Goal: Task Accomplishment & Management: Manage account settings

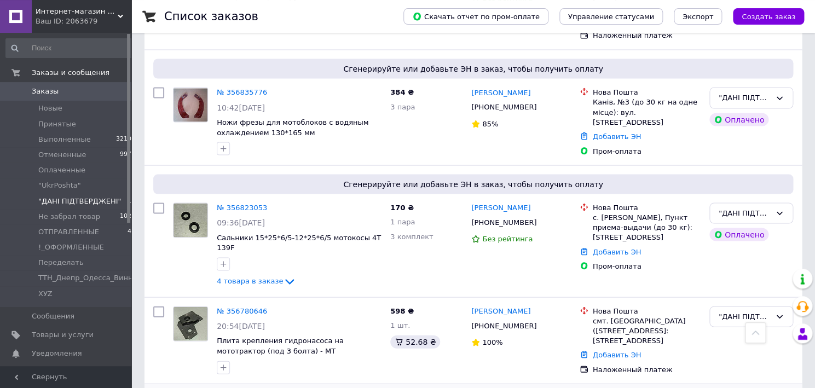
scroll to position [928, 0]
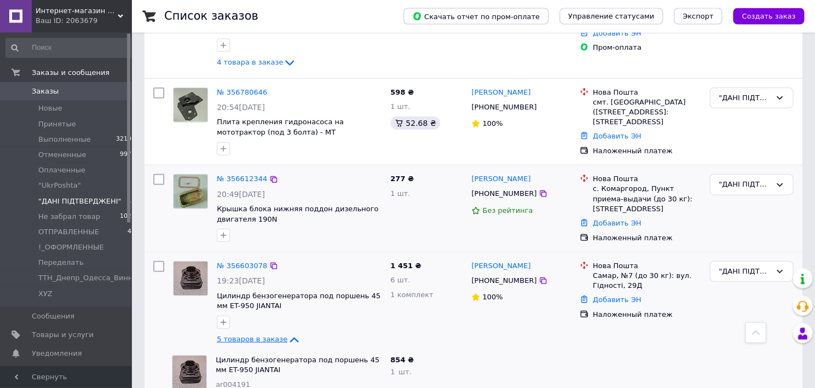
scroll to position [971, 0]
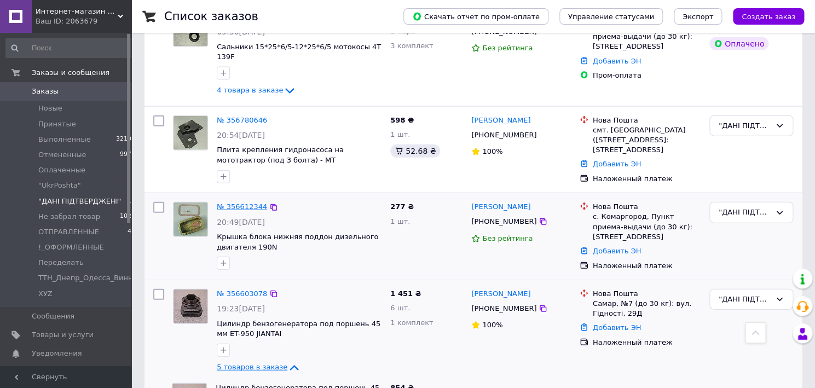
click at [255, 202] on link "№ 356612344" at bounding box center [242, 206] width 50 height 8
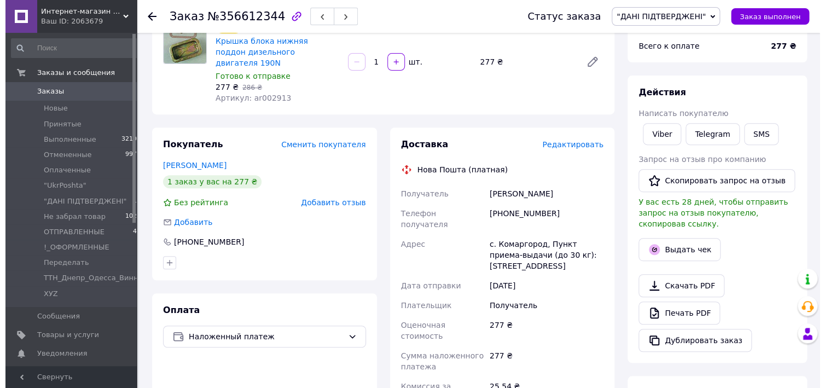
scroll to position [176, 0]
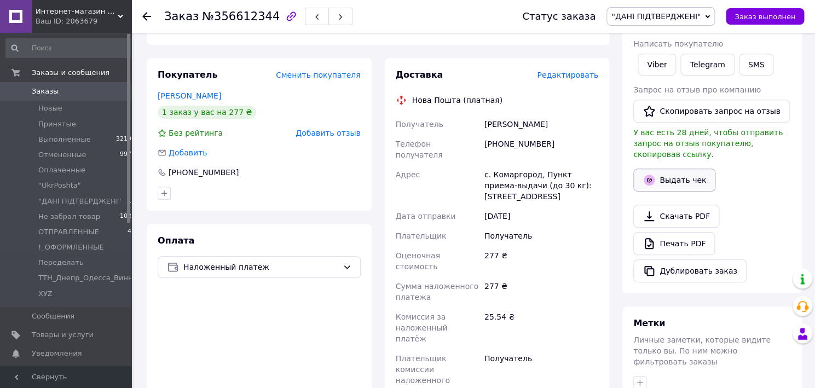
click at [672, 172] on button "Выдать чек" at bounding box center [674, 180] width 82 height 23
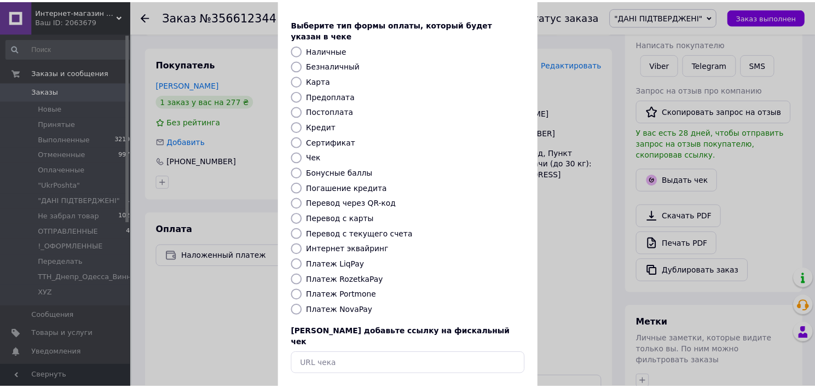
scroll to position [62, 0]
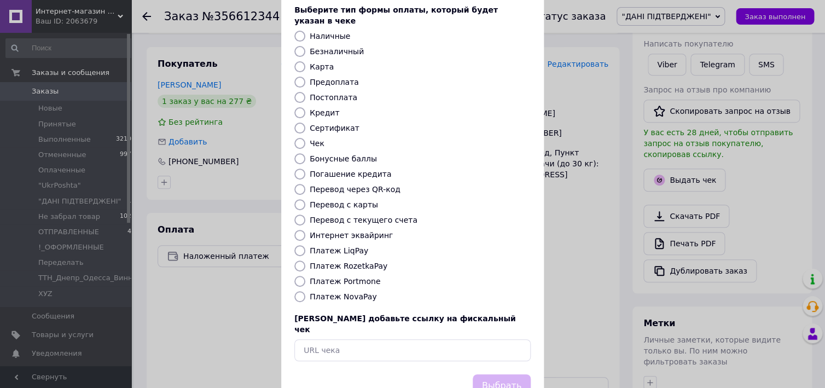
click at [296, 291] on input "Платеж NovaPay" at bounding box center [299, 296] width 11 height 11
radio input "true"
click at [500, 374] on button "Выбрать" at bounding box center [502, 386] width 58 height 24
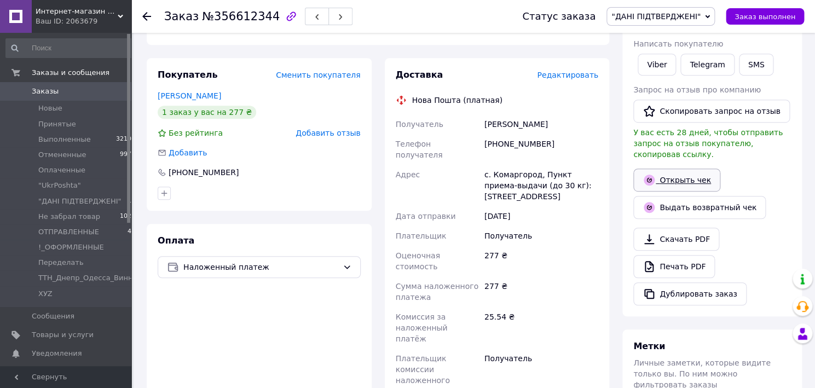
click at [674, 169] on link "Открыть чек" at bounding box center [676, 180] width 87 height 23
click at [516, 115] on div "Гаврилишена Маша" at bounding box center [541, 124] width 118 height 20
copy div "Гаврилишена"
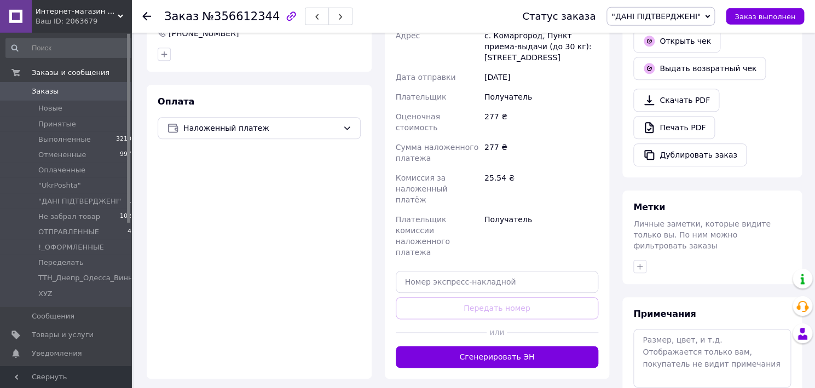
scroll to position [352, 0]
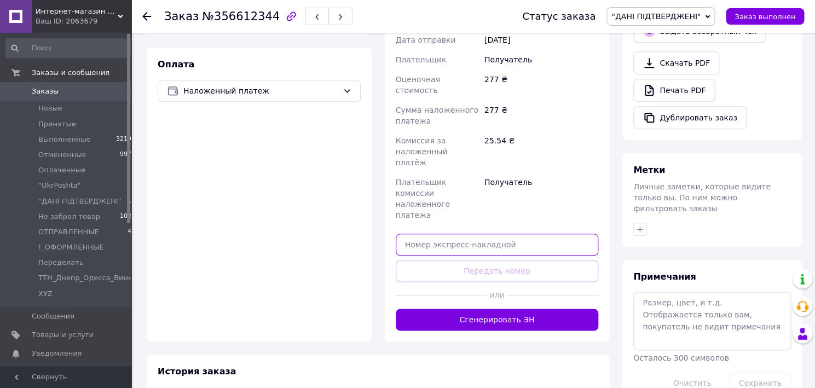
click at [433, 234] on input "text" at bounding box center [497, 245] width 203 height 22
paste input "20451225320833"
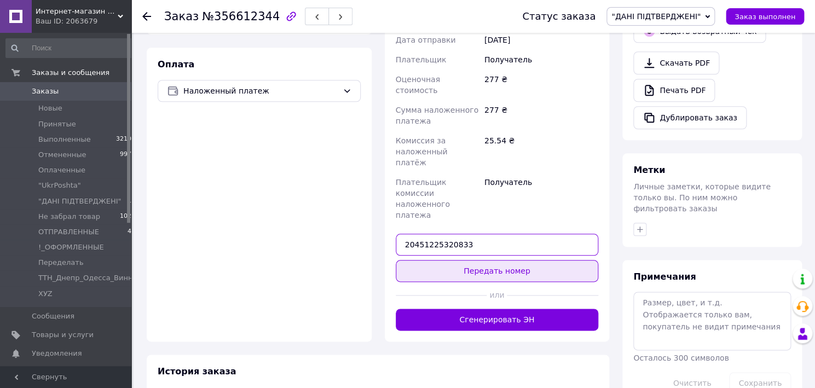
type input "20451225320833"
click at [473, 260] on button "Передать номер" at bounding box center [497, 271] width 203 height 22
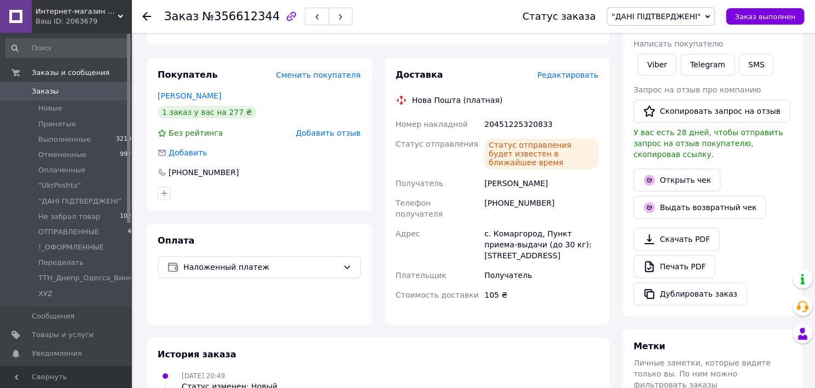
scroll to position [0, 0]
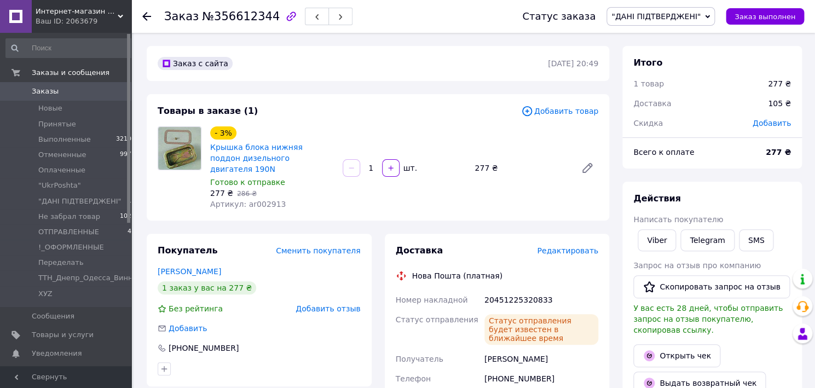
click at [687, 20] on span ""ДАНІ ПІДТВЕРДЖЕНІ"" at bounding box center [655, 16] width 89 height 9
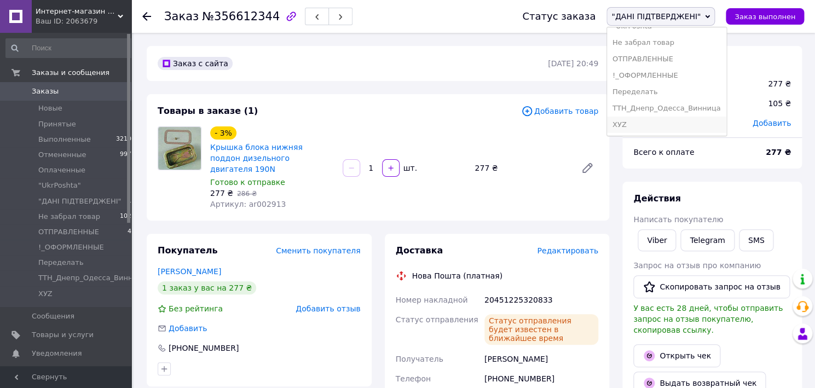
click at [649, 117] on li "ХУZ" at bounding box center [666, 125] width 119 height 16
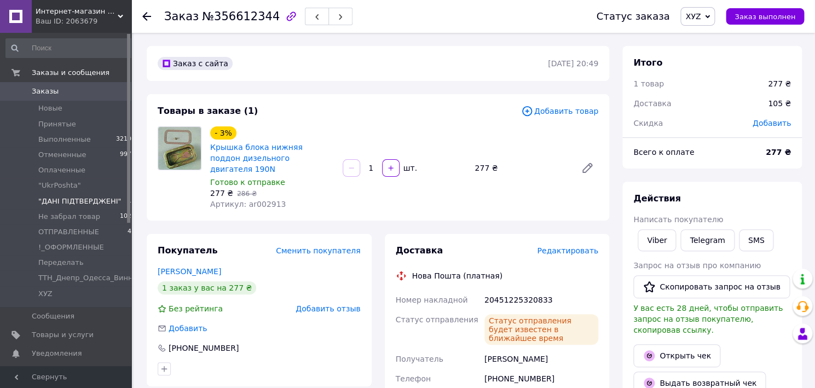
click at [63, 198] on span ""ДАНІ ПІДТВЕРДЖЕНІ"" at bounding box center [79, 201] width 83 height 10
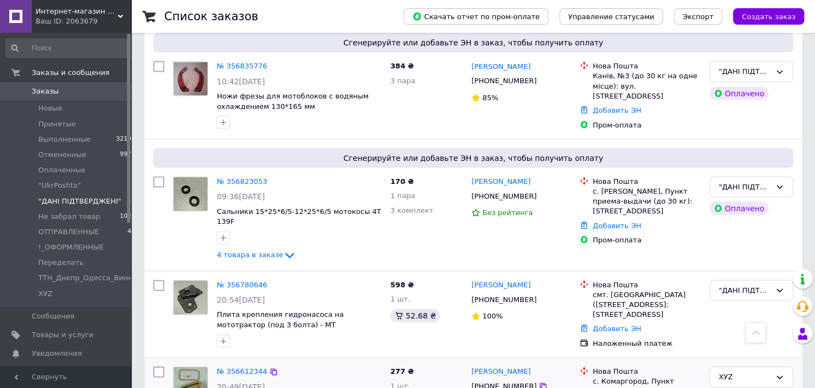
scroll to position [821, 0]
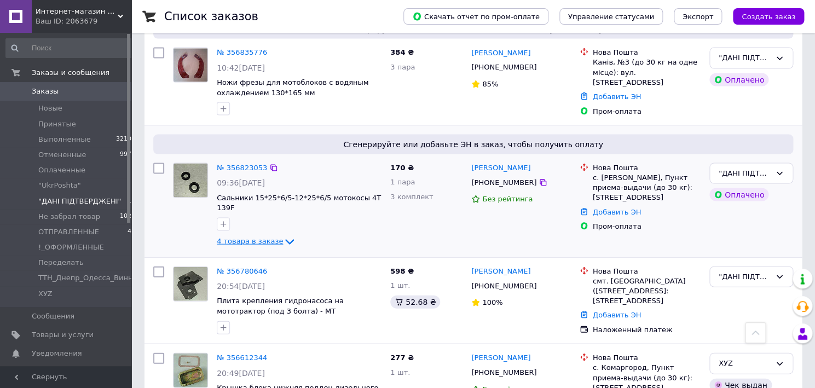
click at [285, 239] on icon at bounding box center [289, 241] width 9 height 5
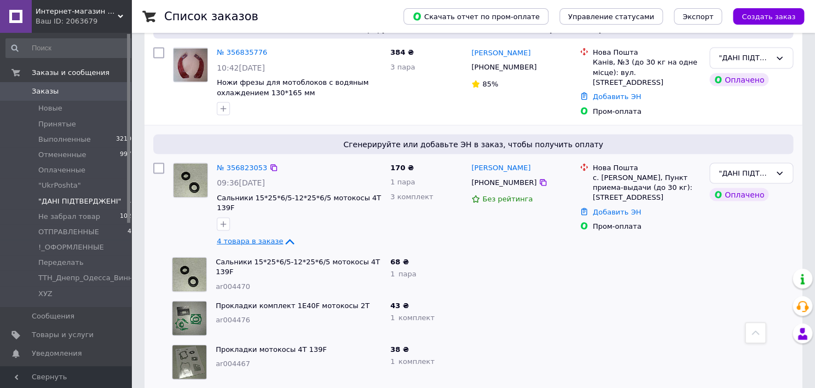
click at [261, 387] on link "Болты колодок сцепления мотокосы 2Т" at bounding box center [290, 393] width 149 height 8
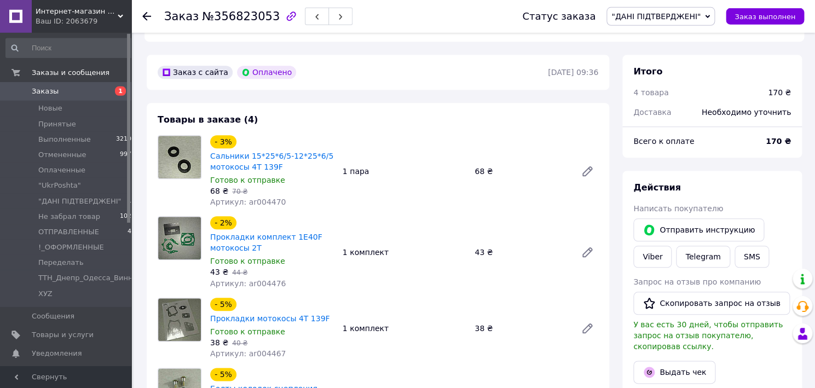
scroll to position [410, 0]
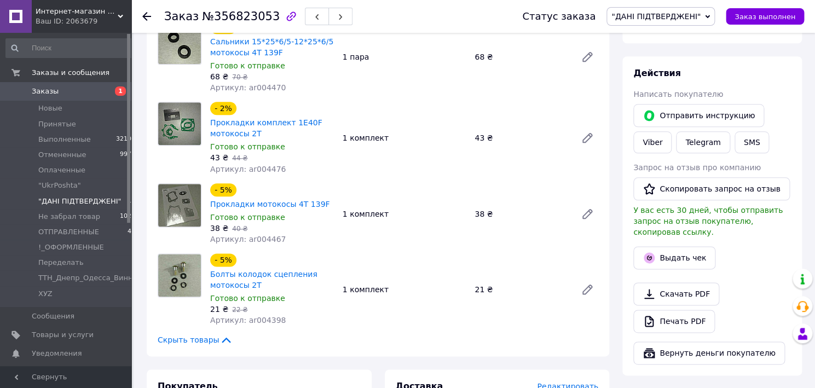
click at [64, 200] on span ""ДАНІ ПІДТВЕРДЖЕНІ"" at bounding box center [79, 201] width 83 height 10
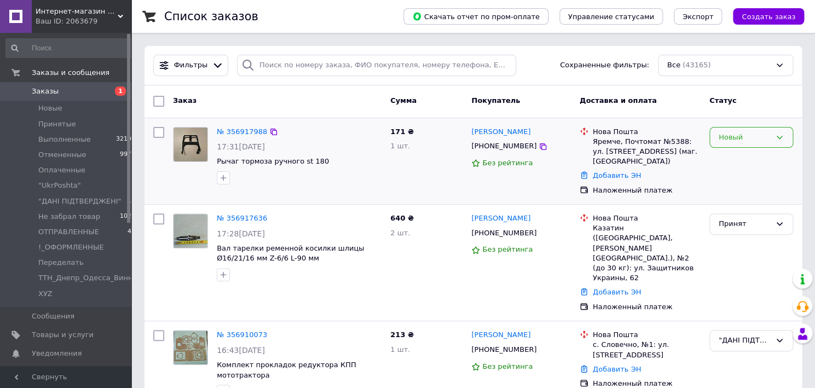
click at [742, 133] on div "Новый" at bounding box center [745, 137] width 52 height 11
click at [742, 160] on li "Принят" at bounding box center [751, 160] width 83 height 20
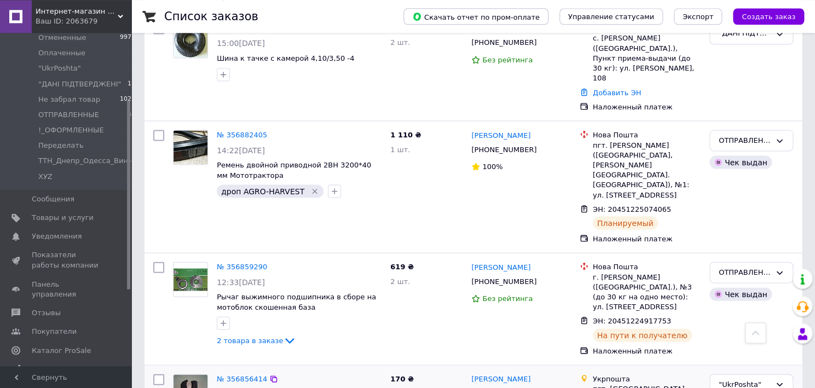
scroll to position [821, 0]
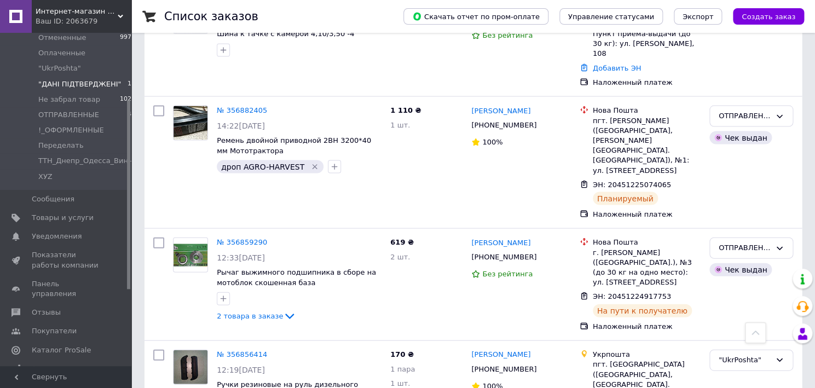
click at [86, 84] on span ""ДАНІ ПІДТВЕРДЖЕНІ"" at bounding box center [79, 84] width 83 height 10
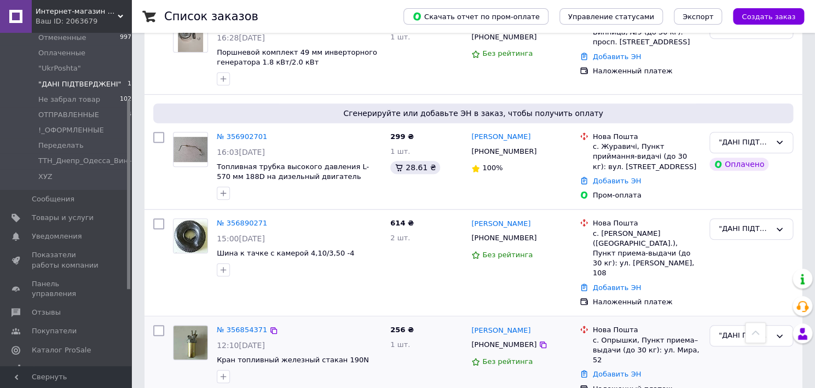
scroll to position [410, 0]
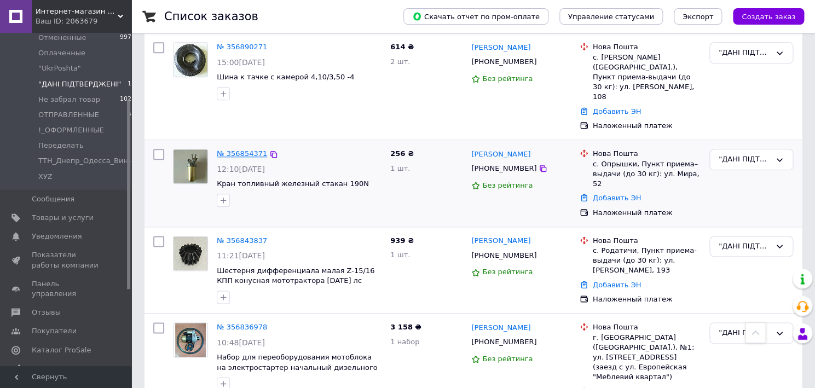
click at [240, 149] on link "№ 356854371" at bounding box center [242, 153] width 50 height 8
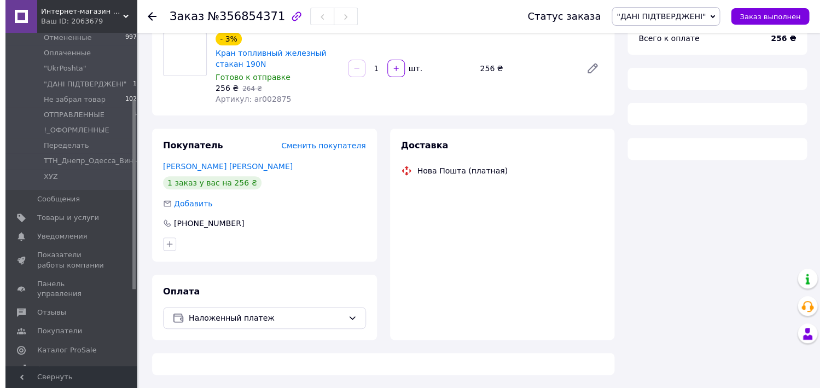
scroll to position [95, 0]
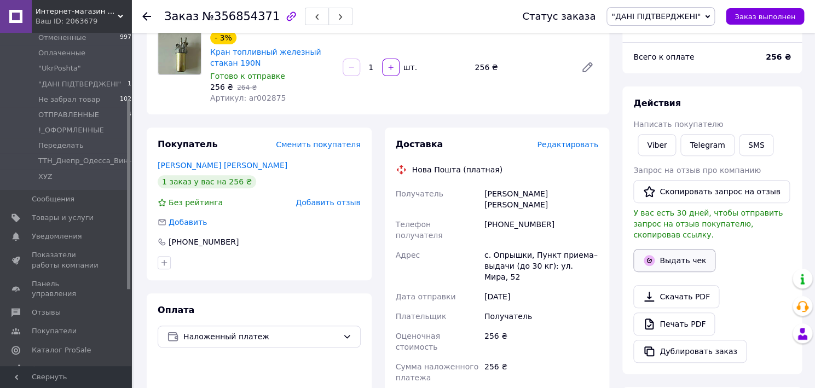
click at [681, 254] on button "Выдать чек" at bounding box center [674, 260] width 82 height 23
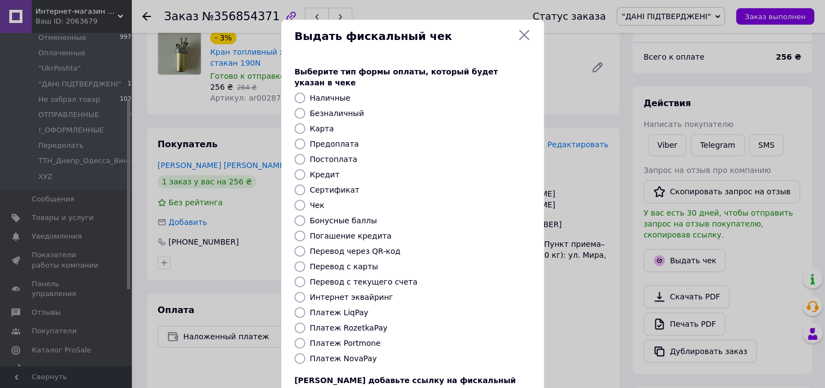
drag, startPoint x: 292, startPoint y: 349, endPoint x: 340, endPoint y: 338, distance: 49.8
click at [294, 353] on input "Платеж NovaPay" at bounding box center [299, 358] width 11 height 11
radio input "true"
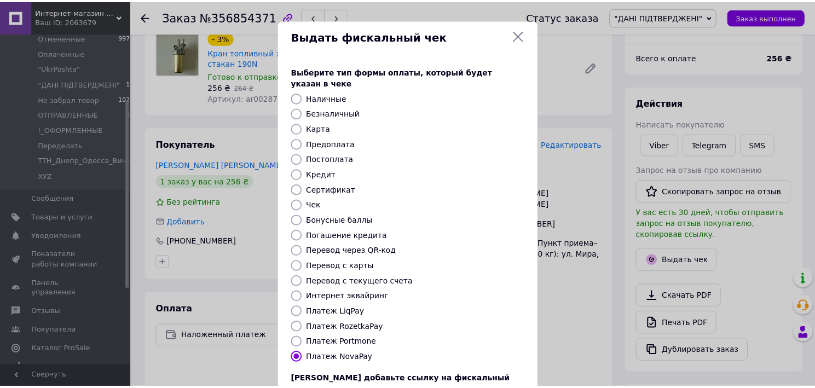
scroll to position [82, 0]
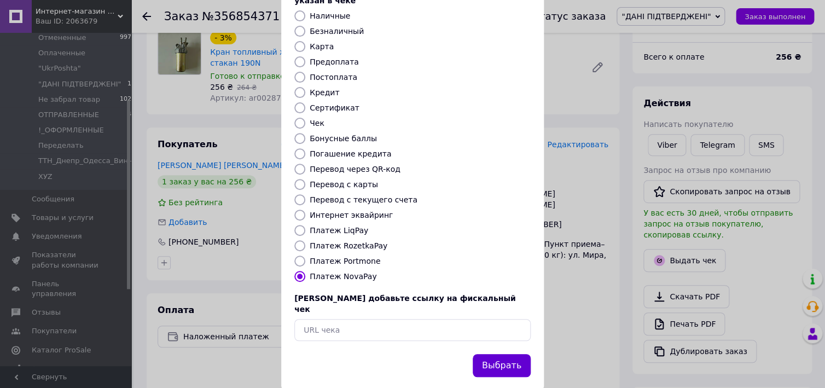
click at [493, 354] on button "Выбрать" at bounding box center [502, 366] width 58 height 24
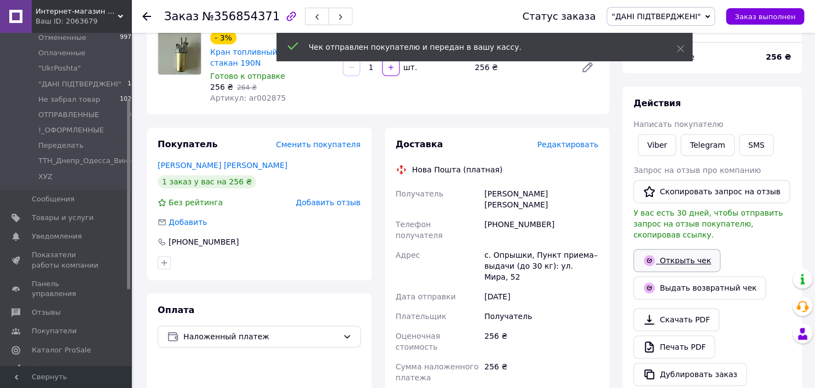
click at [701, 250] on link "Открыть чек" at bounding box center [676, 260] width 87 height 23
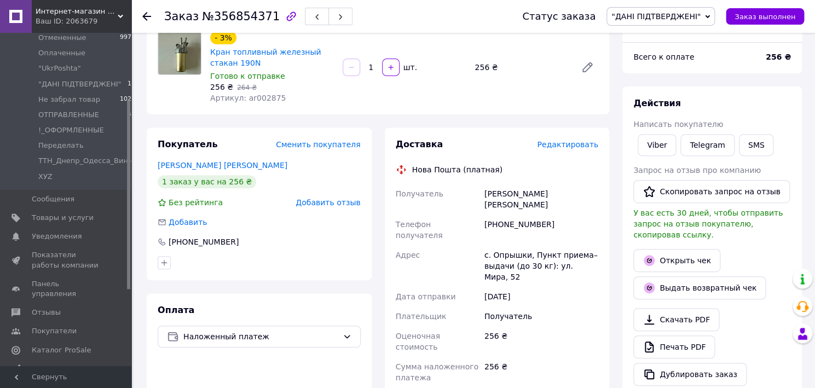
click at [512, 210] on div "[PERSON_NAME] [PERSON_NAME]" at bounding box center [541, 199] width 118 height 31
copy div "[PERSON_NAME]"
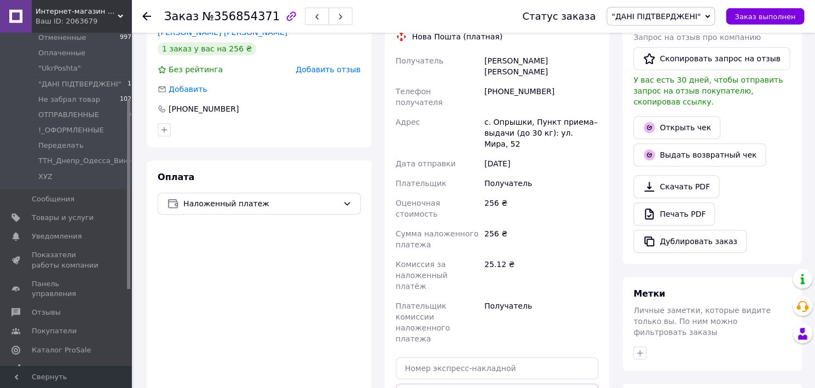
scroll to position [271, 0]
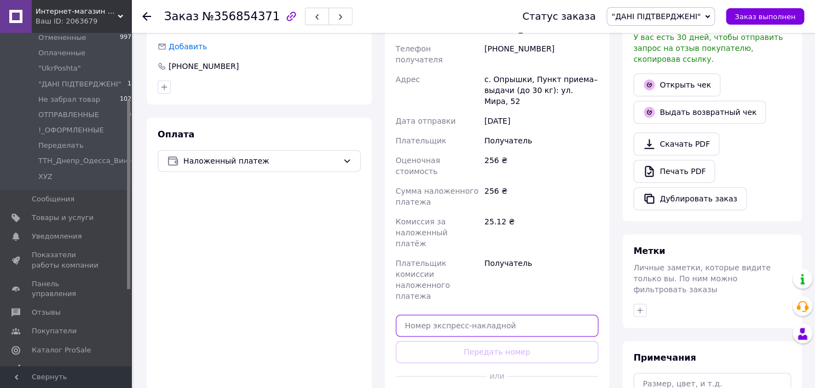
click at [457, 315] on input "text" at bounding box center [497, 326] width 203 height 22
paste input "20451225326078"
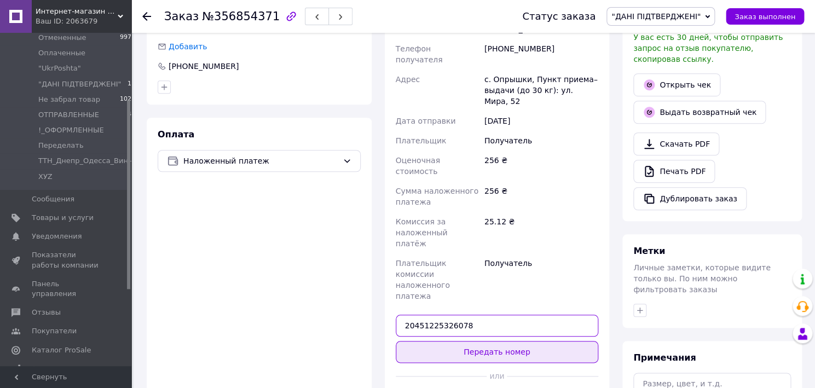
type input "20451225326078"
click at [470, 341] on button "Передать номер" at bounding box center [497, 352] width 203 height 22
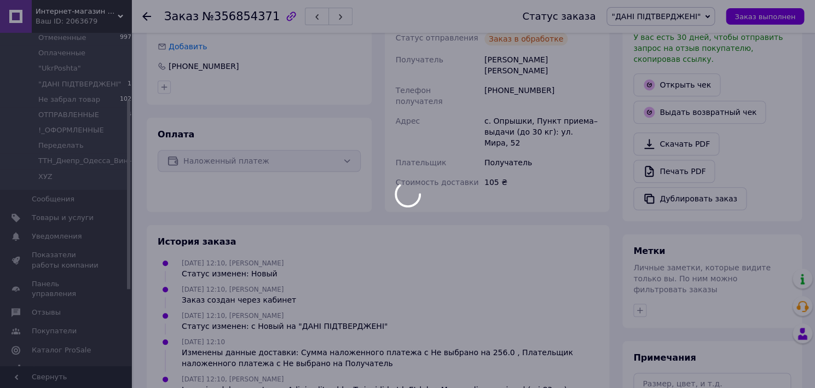
click at [680, 17] on body "Интернет-магазин Агроруно Ваш ID: 2063679 Сайт Интернет-магазин Агроруно Кабине…" at bounding box center [407, 114] width 815 height 770
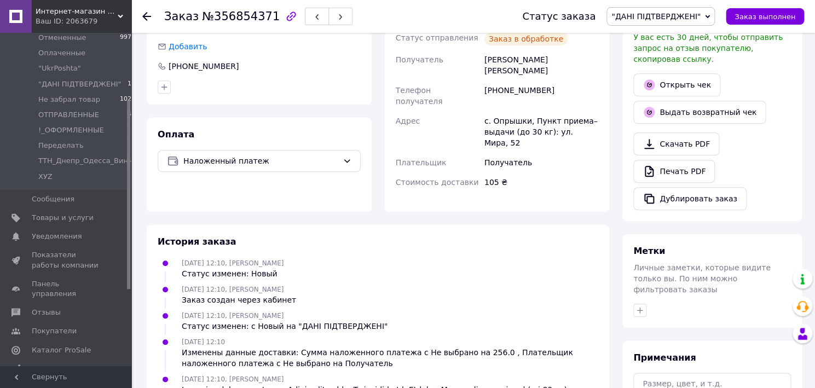
click at [669, 21] on span ""ДАНІ ПІДТВЕРДЖЕНІ"" at bounding box center [655, 16] width 89 height 9
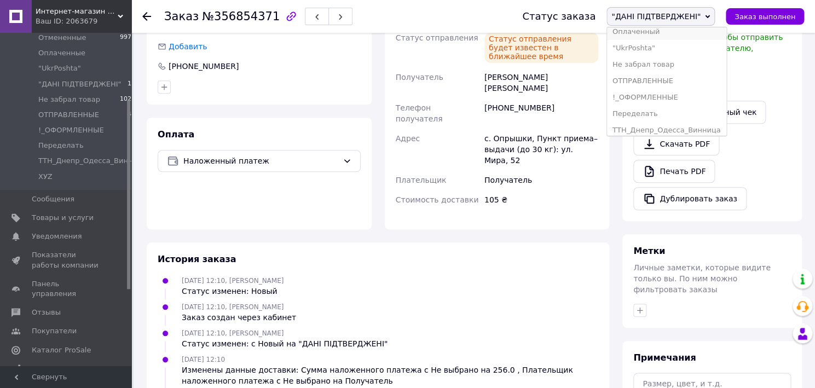
scroll to position [88, 0]
click at [643, 117] on li "ХУZ" at bounding box center [666, 125] width 119 height 16
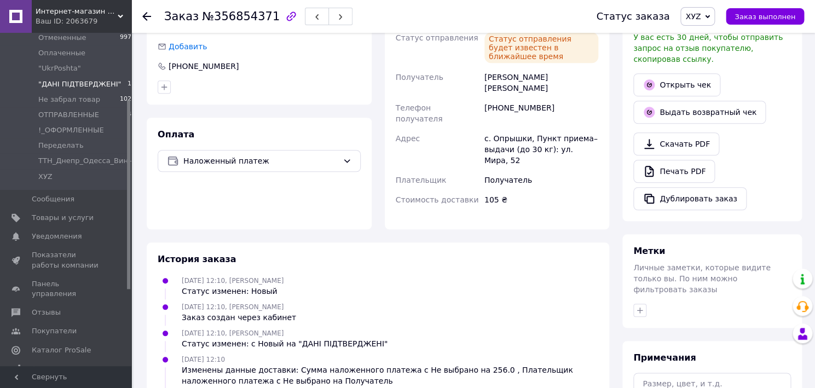
click at [88, 80] on span ""ДАНІ ПІДТВЕРДЖЕНІ"" at bounding box center [79, 84] width 83 height 10
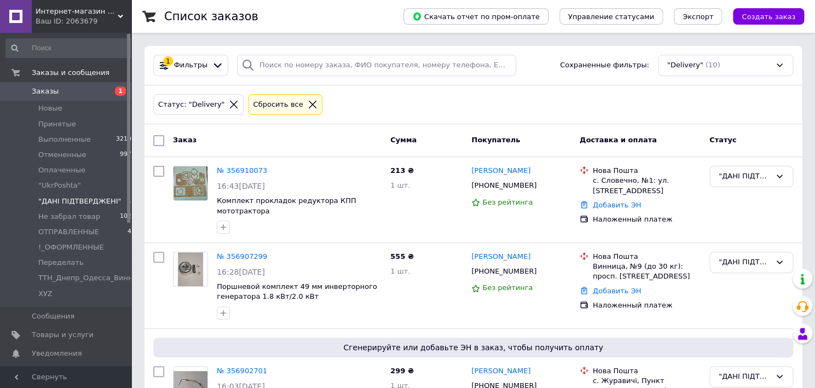
click at [47, 89] on span "Заказы" at bounding box center [45, 91] width 27 height 10
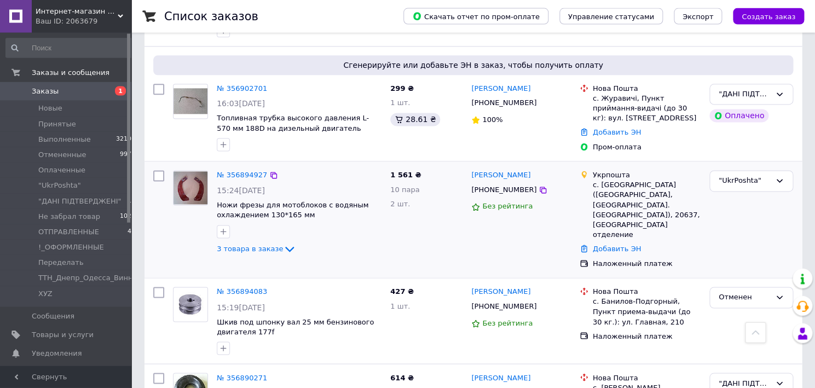
scroll to position [587, 0]
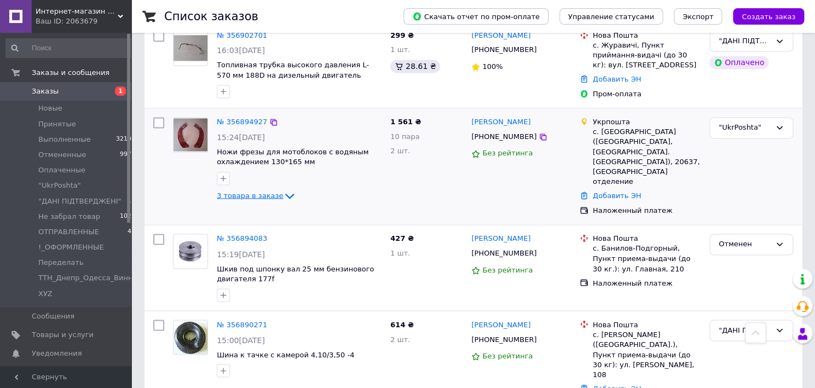
click at [283, 189] on icon at bounding box center [289, 195] width 13 height 13
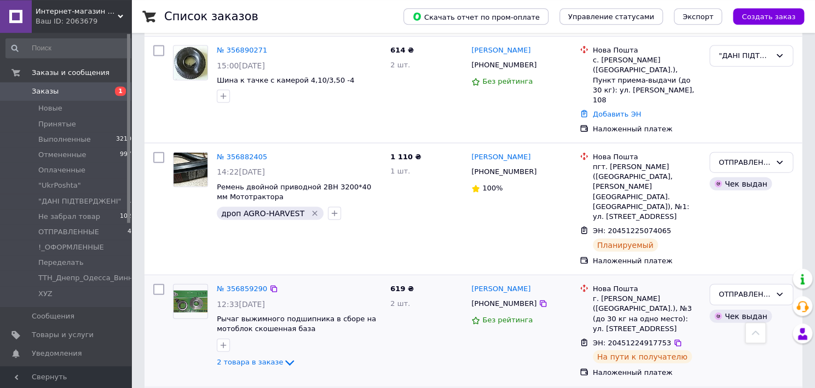
scroll to position [997, 0]
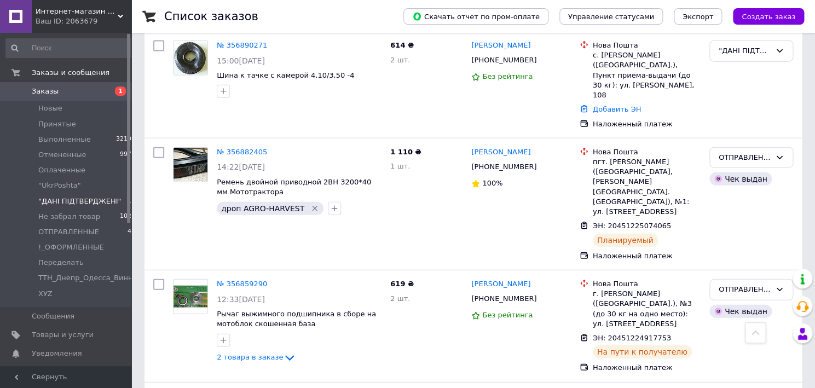
click at [75, 200] on span ""ДАНІ ПІДТВЕРДЖЕНІ"" at bounding box center [79, 201] width 83 height 10
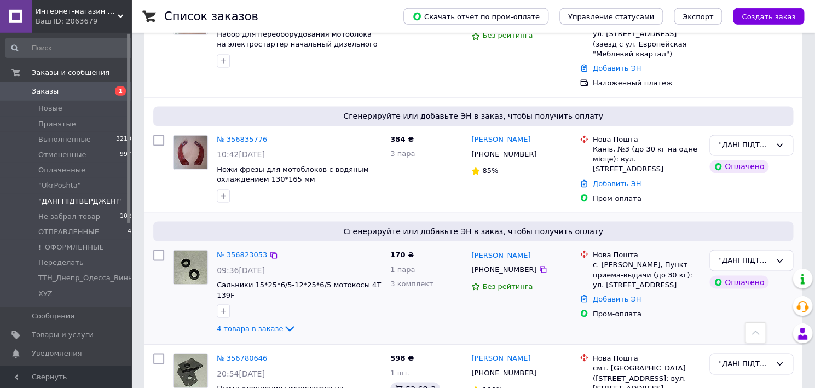
scroll to position [645, 0]
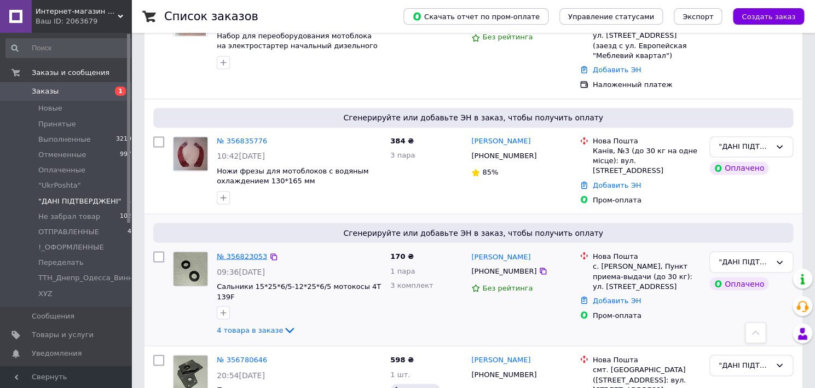
click at [232, 252] on link "№ 356823053" at bounding box center [242, 256] width 50 height 8
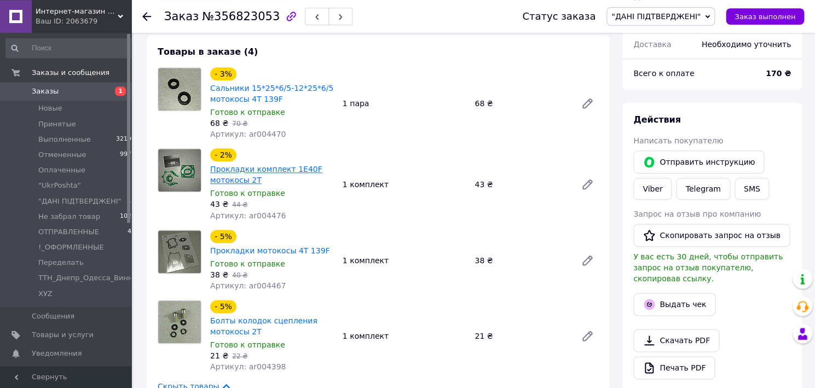
scroll to position [406, 0]
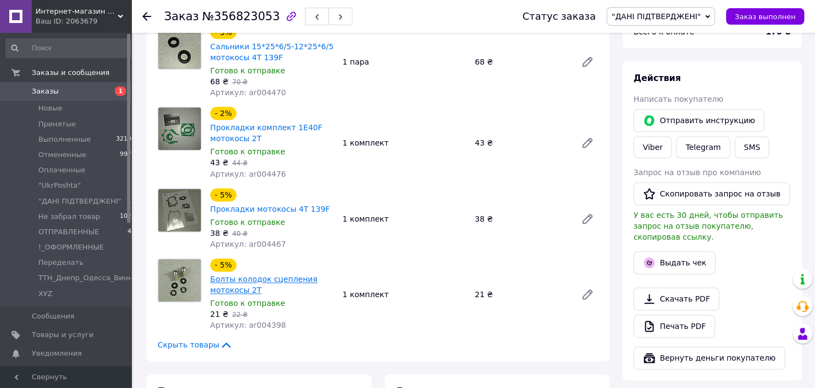
click at [295, 281] on link "Болты колодок сцепления мотокосы 2Т" at bounding box center [263, 285] width 107 height 20
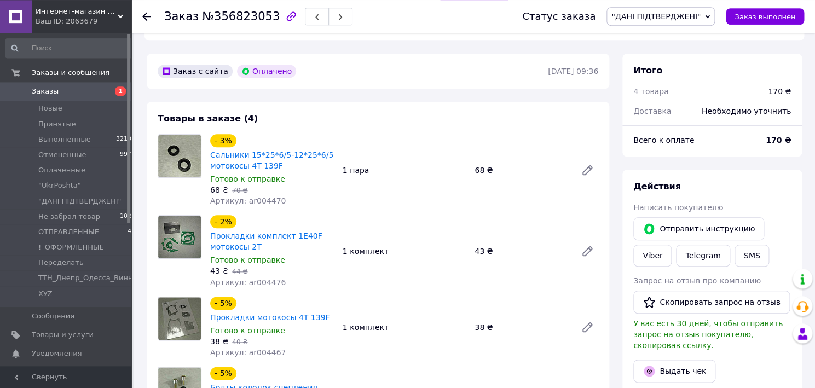
scroll to position [352, 0]
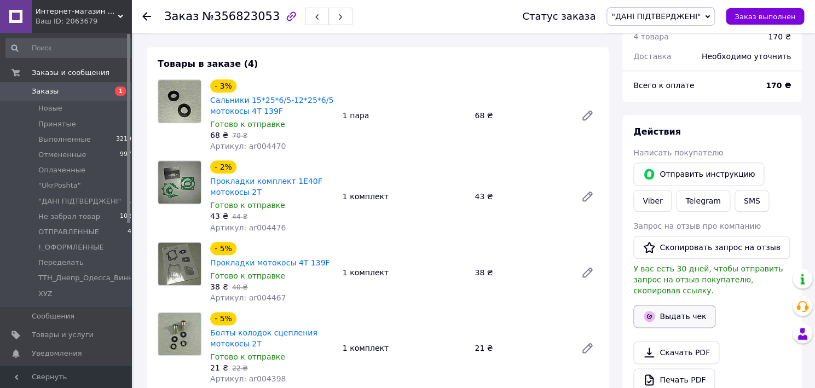
click at [666, 313] on button "Выдать чек" at bounding box center [674, 316] width 82 height 23
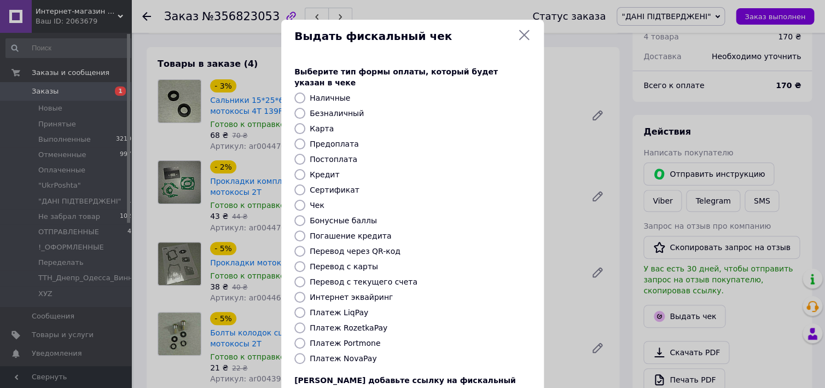
click at [519, 36] on icon at bounding box center [524, 35] width 10 height 10
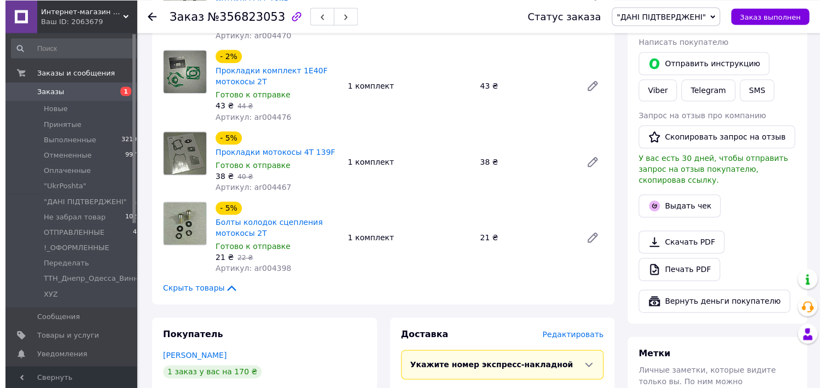
scroll to position [469, 0]
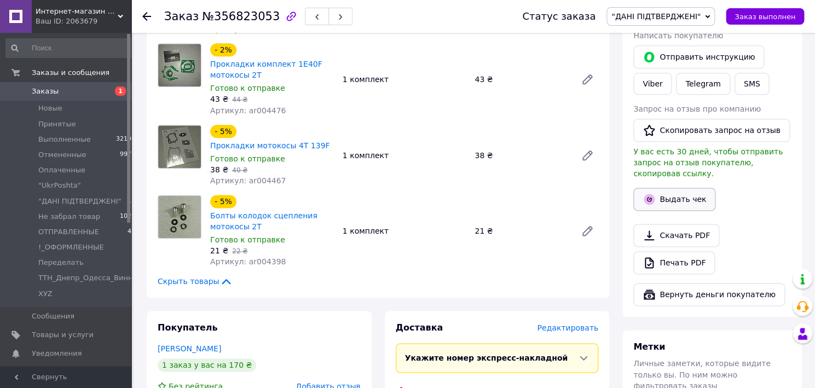
click at [684, 190] on button "Выдать чек" at bounding box center [674, 199] width 82 height 23
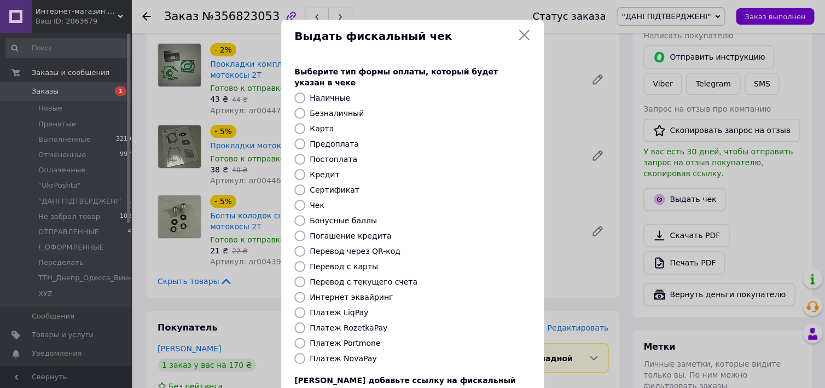
drag, startPoint x: 297, startPoint y: 285, endPoint x: 326, endPoint y: 299, distance: 31.8
click at [297, 292] on input "Интернет эквайринг" at bounding box center [299, 297] width 11 height 11
radio input "true"
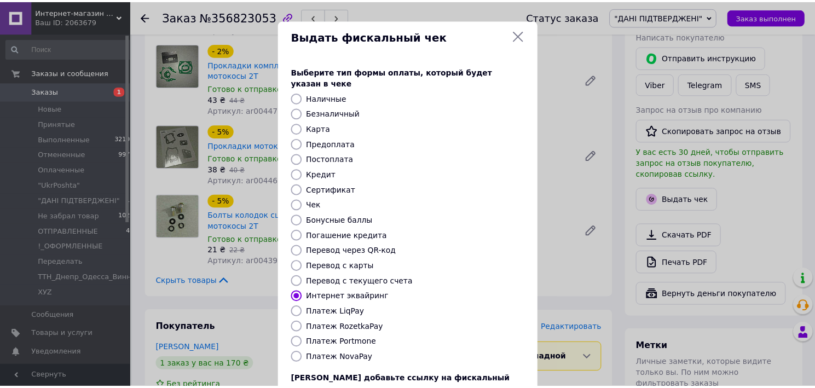
scroll to position [82, 0]
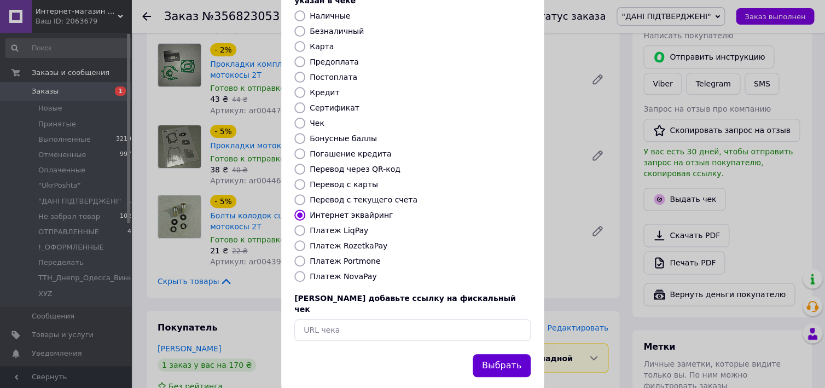
click at [488, 354] on button "Выбрать" at bounding box center [502, 366] width 58 height 24
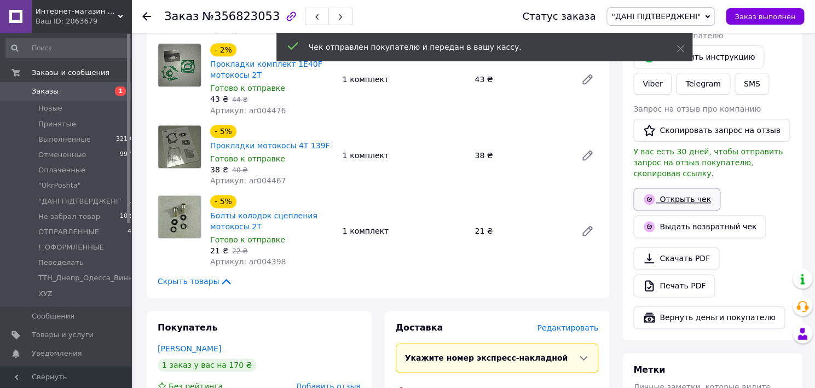
click at [674, 194] on link "Открыть чек" at bounding box center [676, 199] width 87 height 23
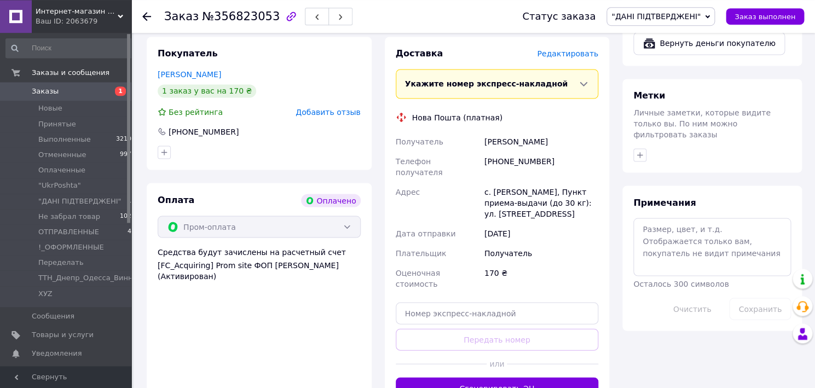
scroll to position [762, 0]
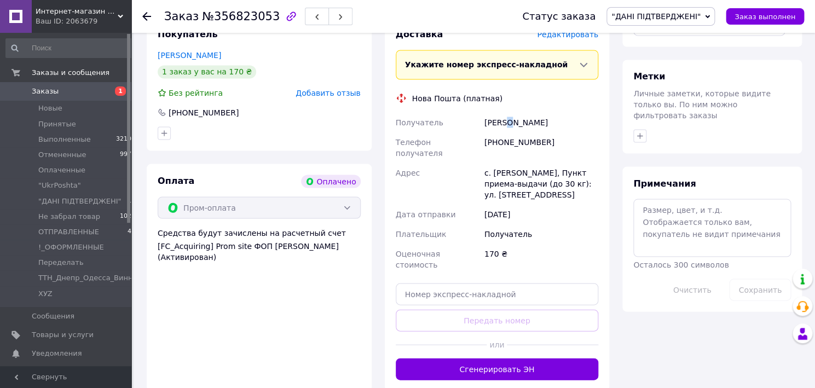
click at [505, 123] on div "[PERSON_NAME]" at bounding box center [541, 122] width 118 height 20
copy div "[PERSON_NAME]"
click at [513, 283] on input "text" at bounding box center [497, 294] width 203 height 22
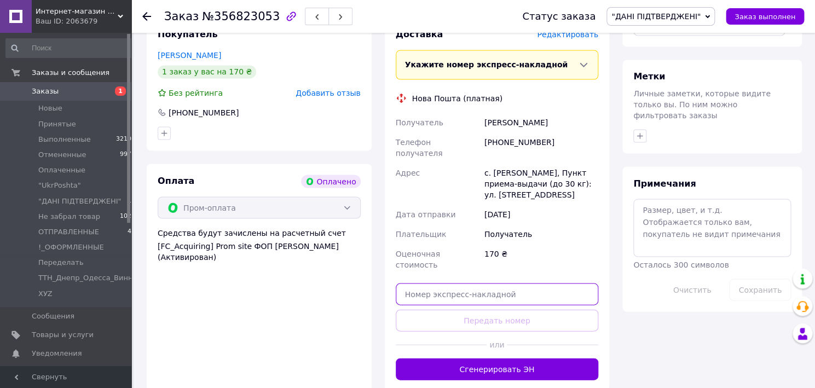
paste input "[PERSON_NAME]"
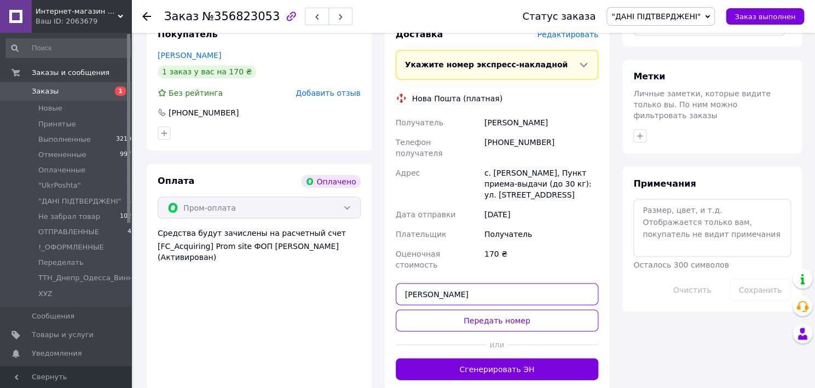
click at [409, 283] on input "[PERSON_NAME]" at bounding box center [497, 294] width 203 height 22
paste input "20451225336235"
type input "20451225336235"
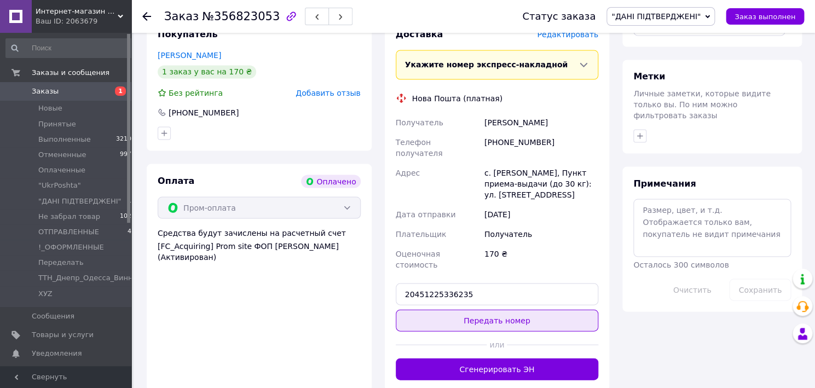
click at [484, 309] on button "Передать номер" at bounding box center [497, 320] width 203 height 22
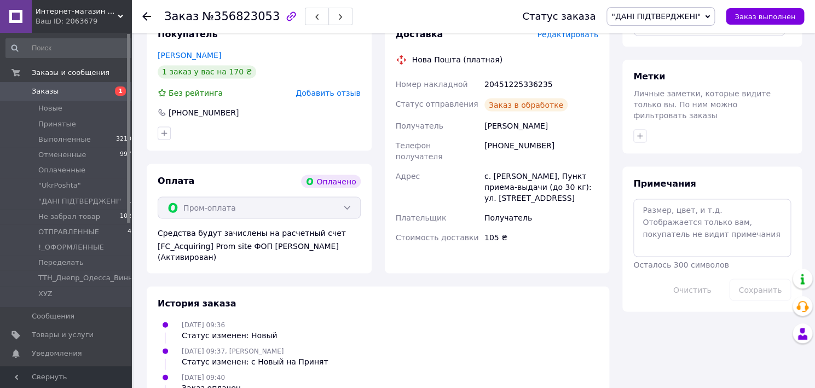
click at [672, 16] on span ""ДАНІ ПІДТВЕРДЖЕНІ"" at bounding box center [655, 16] width 89 height 9
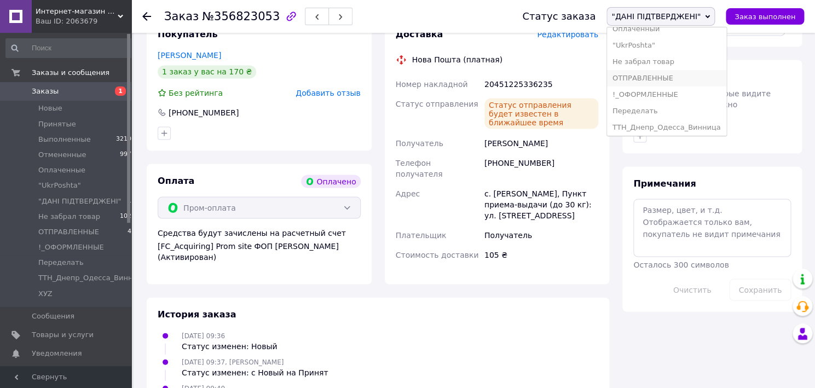
scroll to position [88, 0]
click at [648, 117] on li "ХУZ" at bounding box center [666, 125] width 119 height 16
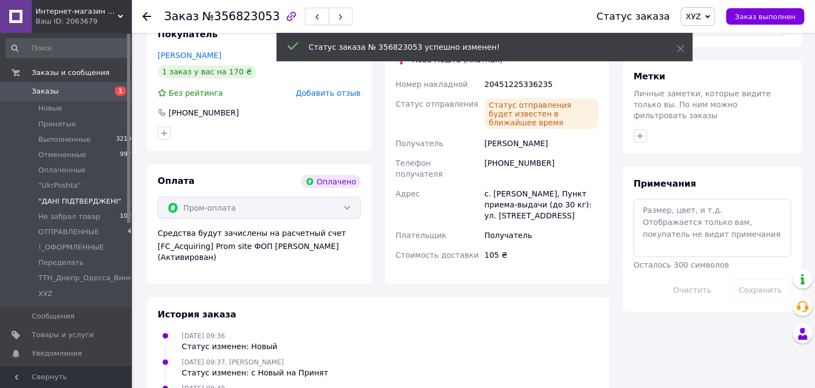
click at [102, 201] on span ""ДАНІ ПІДТВЕРДЖЕНІ"" at bounding box center [79, 201] width 83 height 10
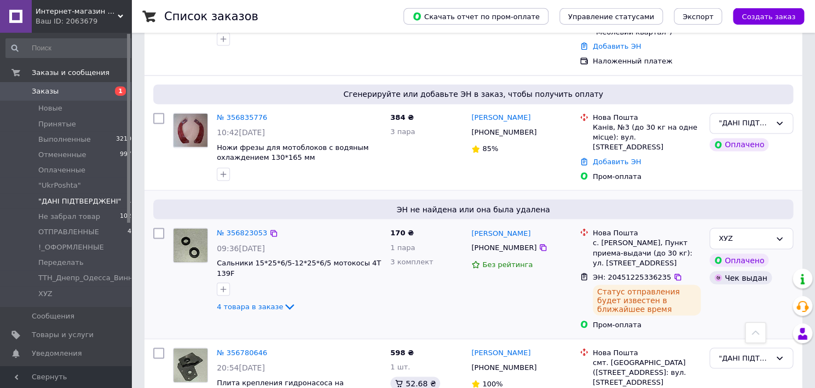
scroll to position [663, 0]
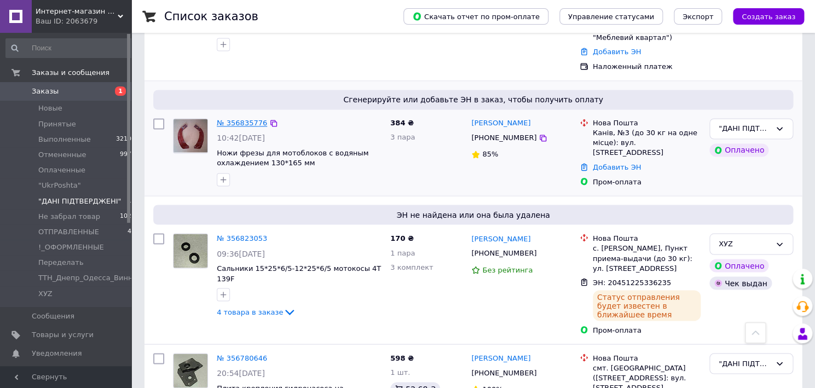
click at [247, 119] on link "№ 356835776" at bounding box center [242, 123] width 50 height 8
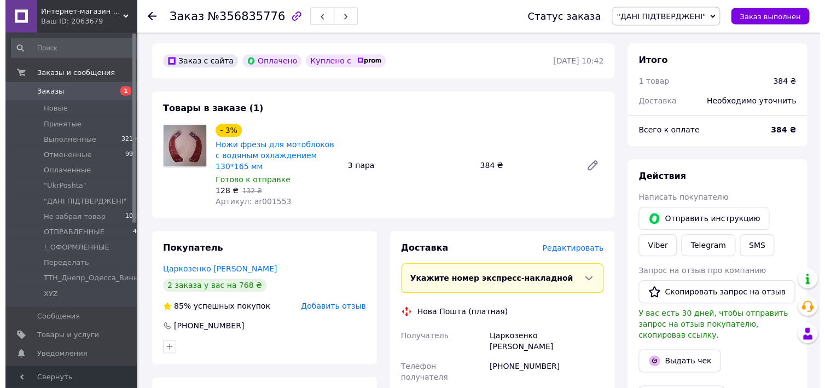
scroll to position [406, 0]
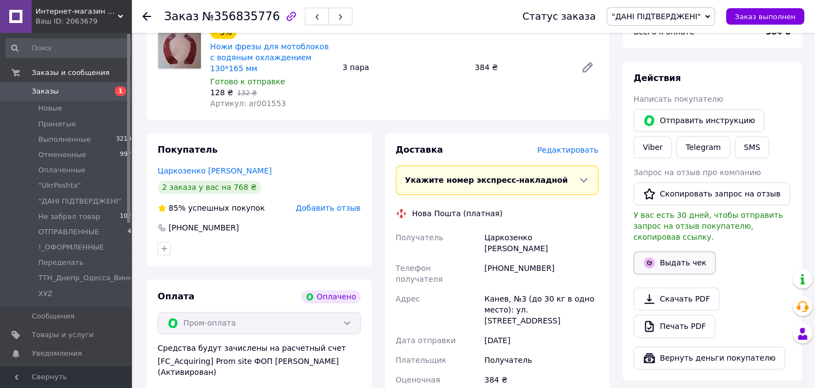
click at [681, 258] on button "Выдать чек" at bounding box center [674, 262] width 82 height 23
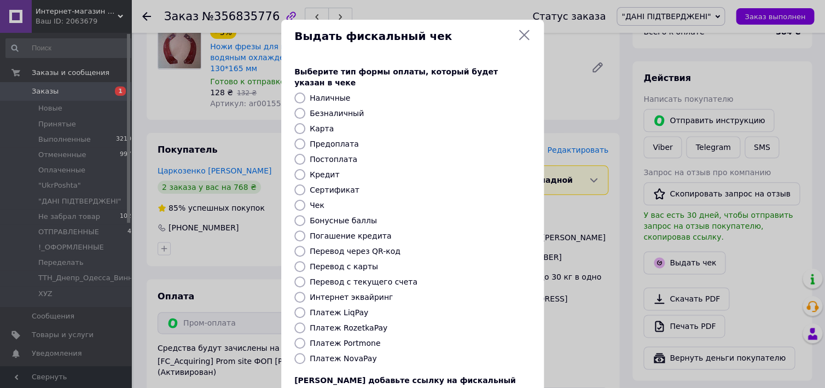
drag, startPoint x: 292, startPoint y: 285, endPoint x: 355, endPoint y: 291, distance: 63.3
click at [294, 292] on input "Интернет эквайринг" at bounding box center [299, 297] width 11 height 11
radio input "true"
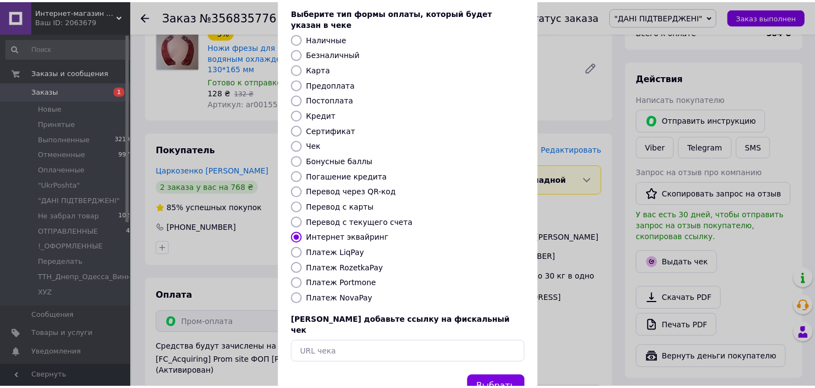
scroll to position [82, 0]
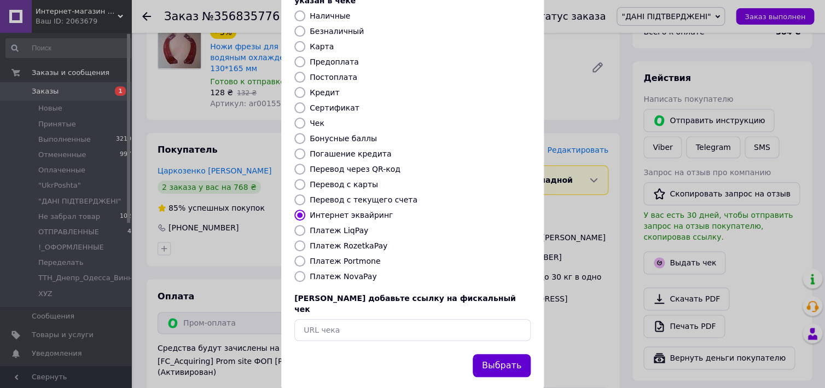
drag, startPoint x: 499, startPoint y: 344, endPoint x: 491, endPoint y: 344, distance: 7.1
click at [496, 354] on button "Выбрать" at bounding box center [502, 366] width 58 height 24
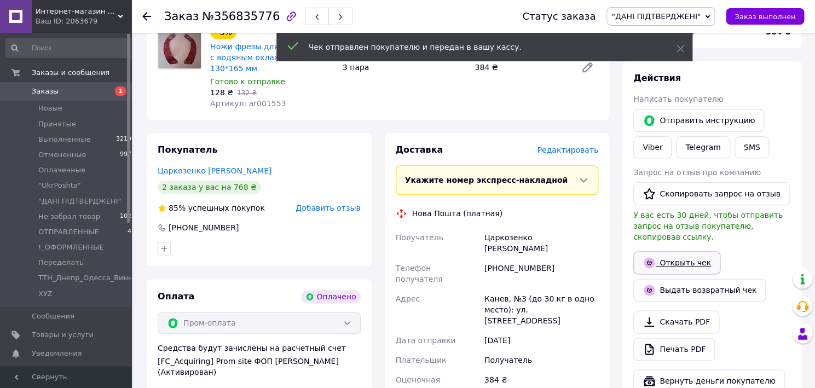
click at [681, 252] on link "Открыть чек" at bounding box center [676, 262] width 87 height 23
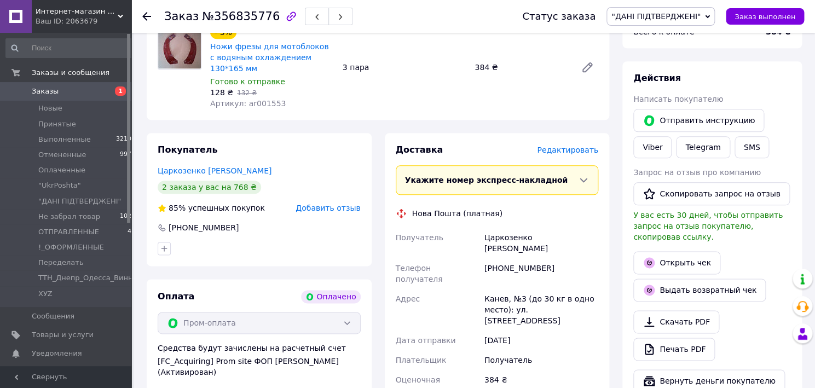
click at [493, 241] on div "Царкозенко [PERSON_NAME]" at bounding box center [541, 243] width 118 height 31
click at [492, 240] on div "Царкозенко [PERSON_NAME]" at bounding box center [541, 243] width 118 height 31
copy div "Царкозенко"
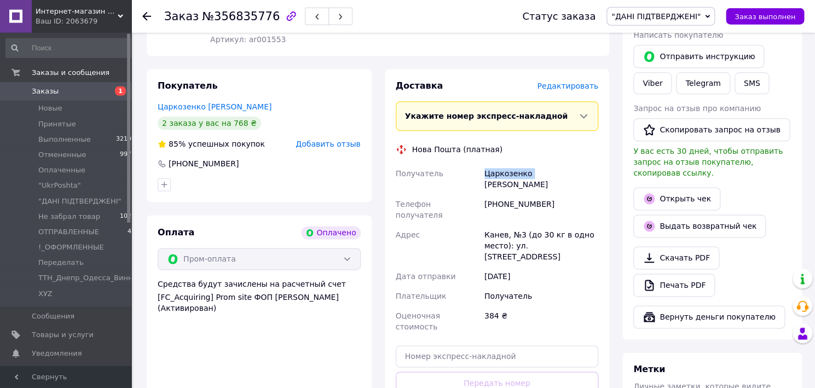
scroll to position [523, 0]
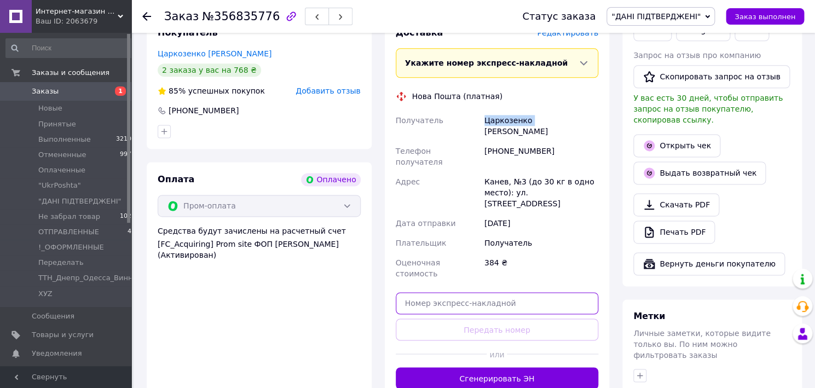
drag, startPoint x: 499, startPoint y: 260, endPoint x: 509, endPoint y: 267, distance: 11.8
click at [502, 292] on input "text" at bounding box center [497, 303] width 203 height 22
paste input "20451225340002"
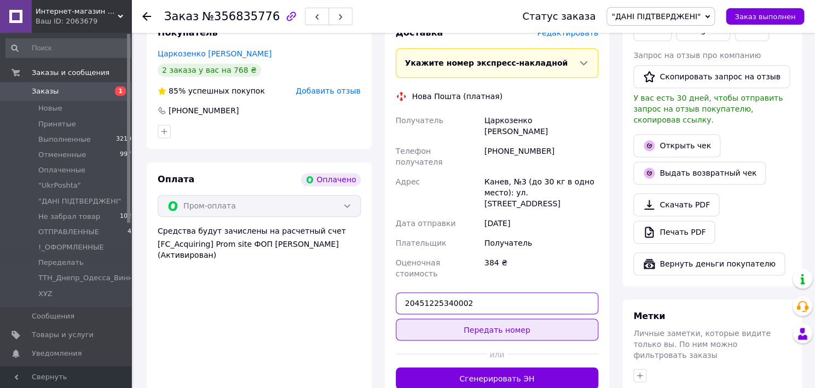
type input "20451225340002"
click at [509, 319] on button "Передать номер" at bounding box center [497, 330] width 203 height 22
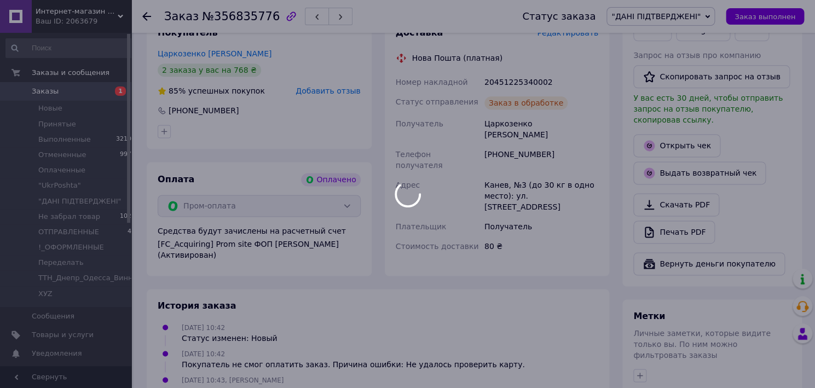
click at [685, 19] on div at bounding box center [407, 194] width 815 height 388
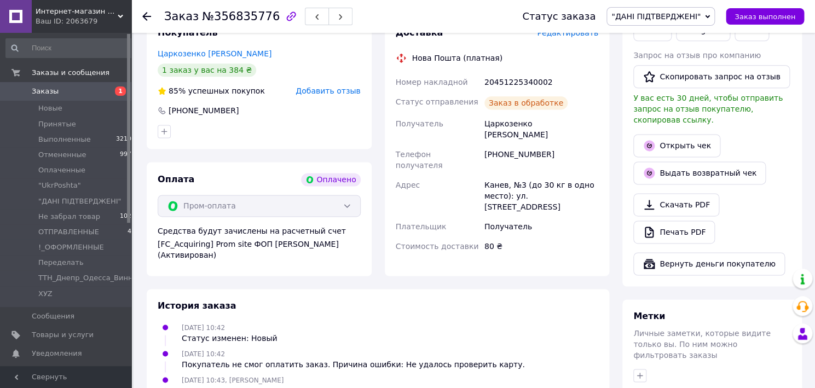
click at [682, 19] on span ""ДАНІ ПІДТВЕРДЖЕНІ"" at bounding box center [655, 16] width 89 height 9
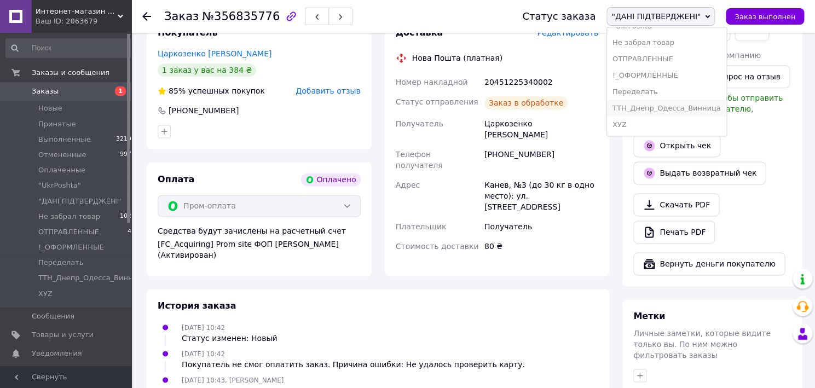
scroll to position [88, 0]
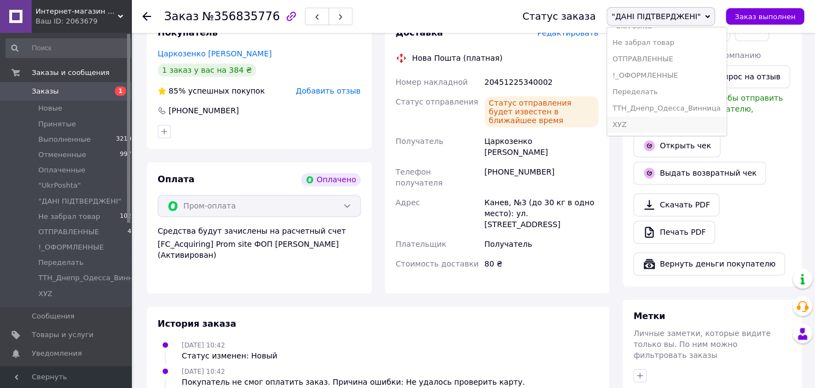
click at [651, 117] on li "ХУZ" at bounding box center [666, 125] width 119 height 16
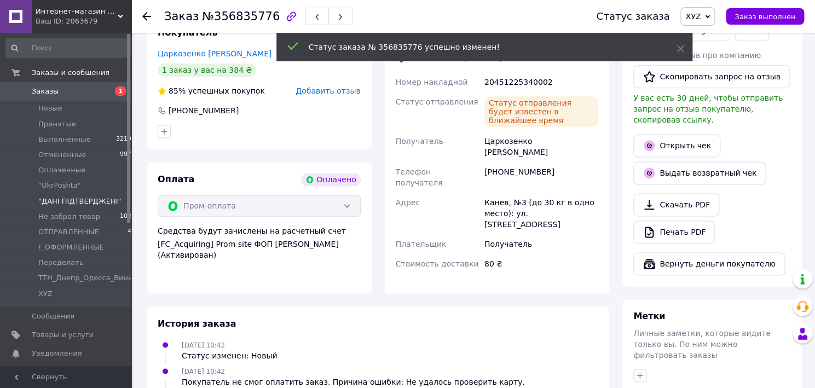
click at [78, 202] on span ""ДАНІ ПІДТВЕРДЖЕНІ"" at bounding box center [79, 201] width 83 height 10
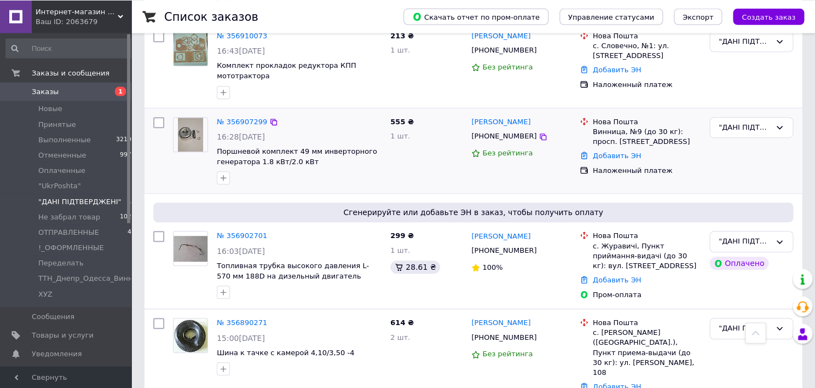
scroll to position [234, 0]
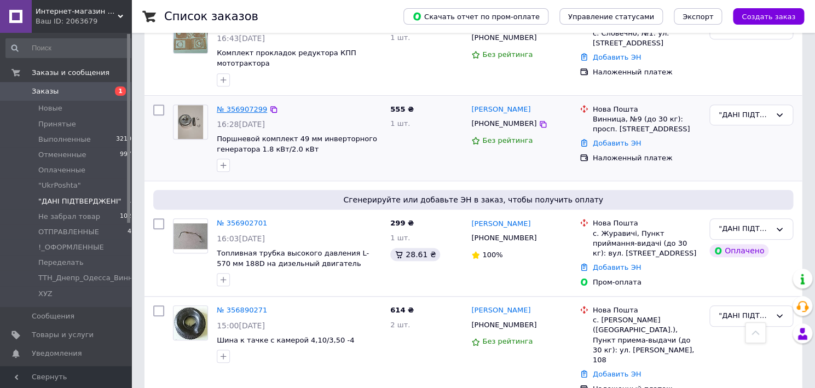
click at [245, 112] on link "№ 356907299" at bounding box center [242, 109] width 50 height 8
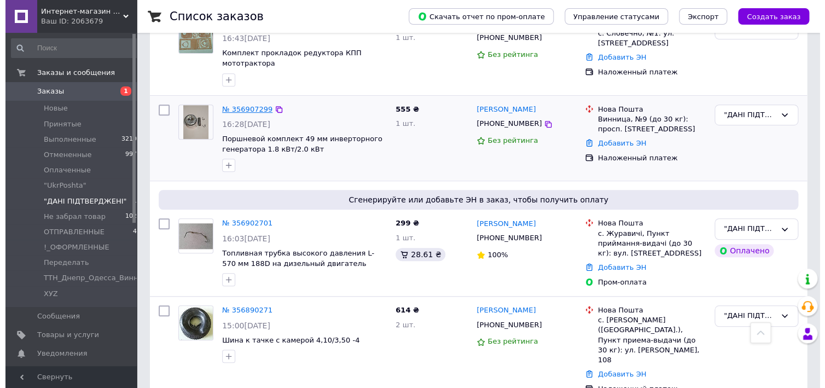
scroll to position [112, 0]
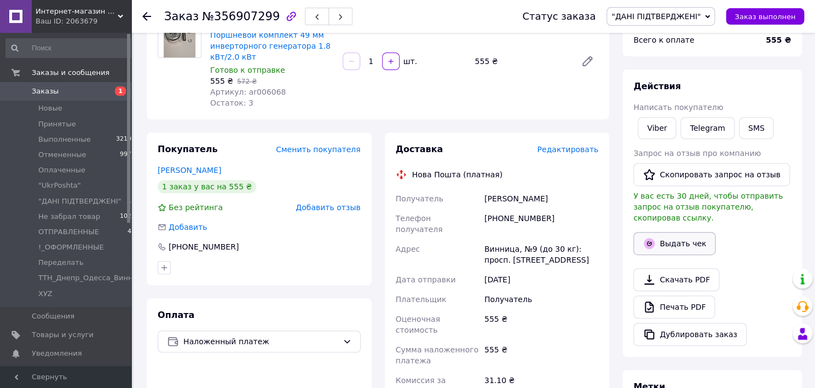
click at [691, 234] on button "Выдать чек" at bounding box center [674, 243] width 82 height 23
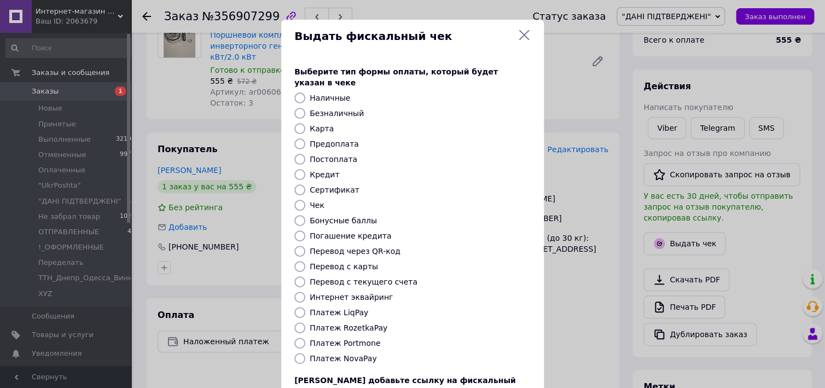
click at [294, 353] on input "Платеж NovaPay" at bounding box center [299, 358] width 11 height 11
radio input "true"
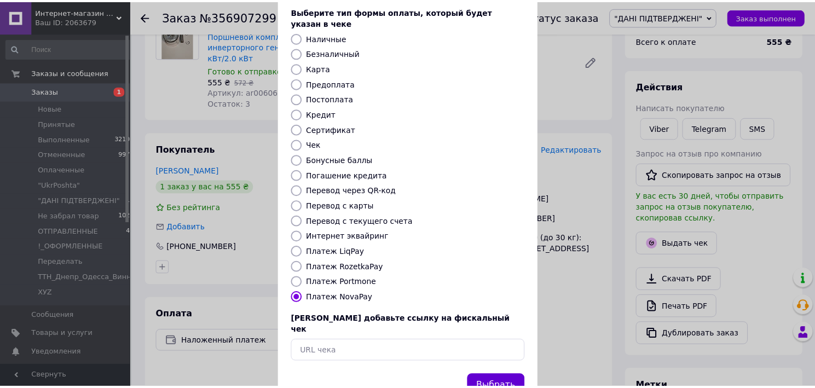
scroll to position [82, 0]
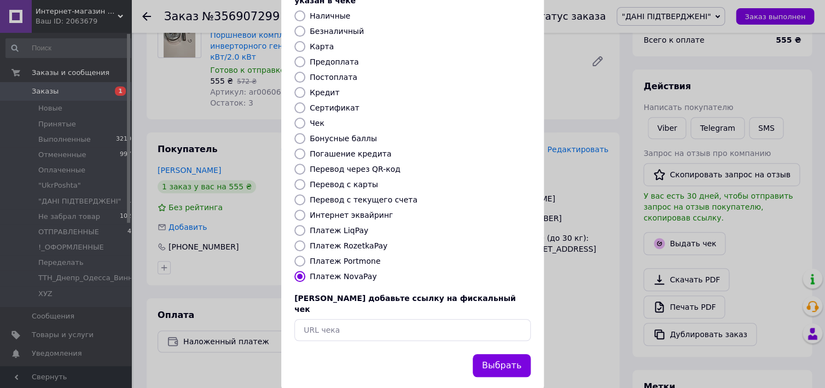
drag, startPoint x: 497, startPoint y: 337, endPoint x: 678, endPoint y: 305, distance: 183.4
click at [503, 354] on button "Выбрать" at bounding box center [502, 366] width 58 height 24
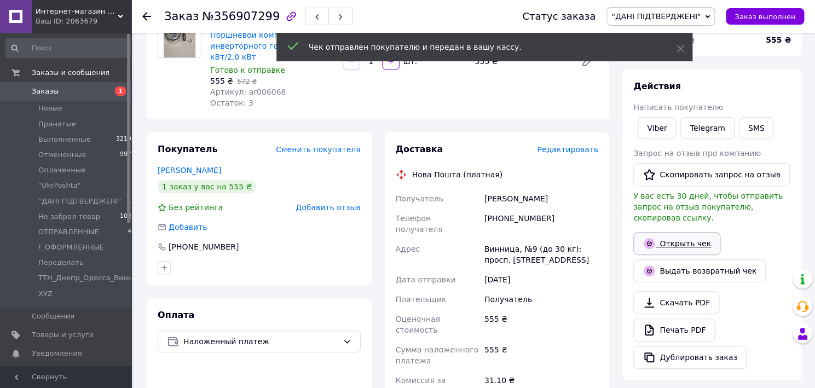
click at [687, 236] on link "Открыть чек" at bounding box center [676, 243] width 87 height 23
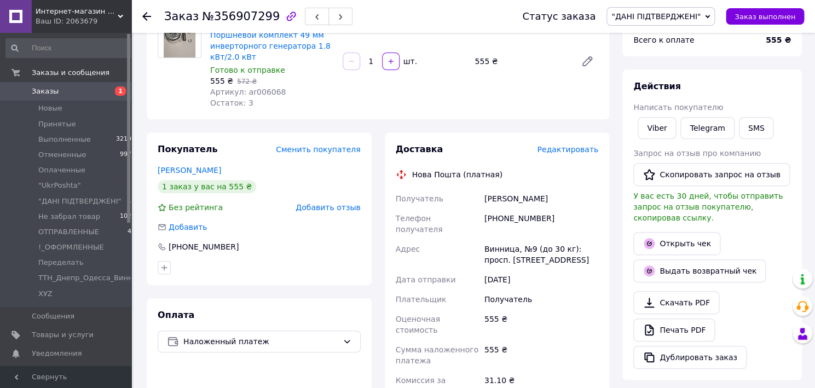
click at [500, 202] on div "[PERSON_NAME]" at bounding box center [541, 199] width 118 height 20
copy div "[PERSON_NAME]"
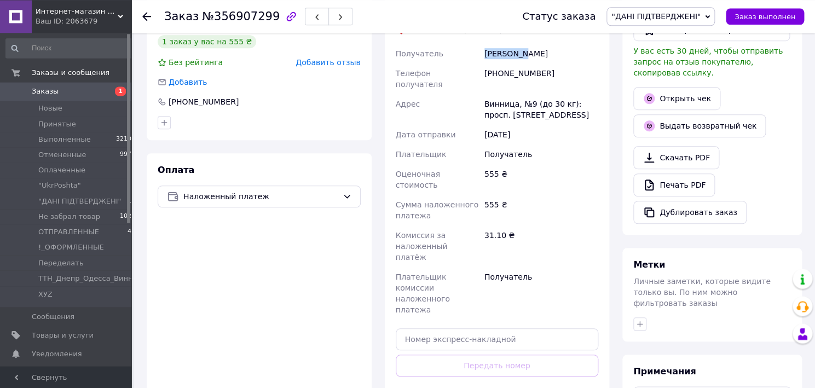
scroll to position [288, 0]
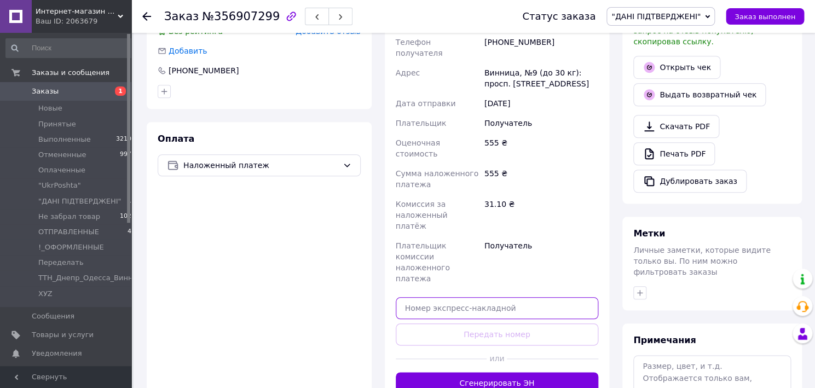
click at [489, 297] on input "text" at bounding box center [497, 308] width 203 height 22
paste input "20451225344329"
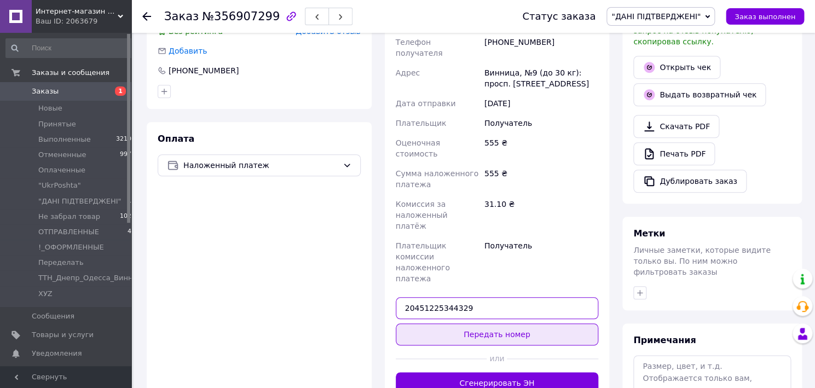
type input "20451225344329"
click at [497, 323] on button "Передать номер" at bounding box center [497, 334] width 203 height 22
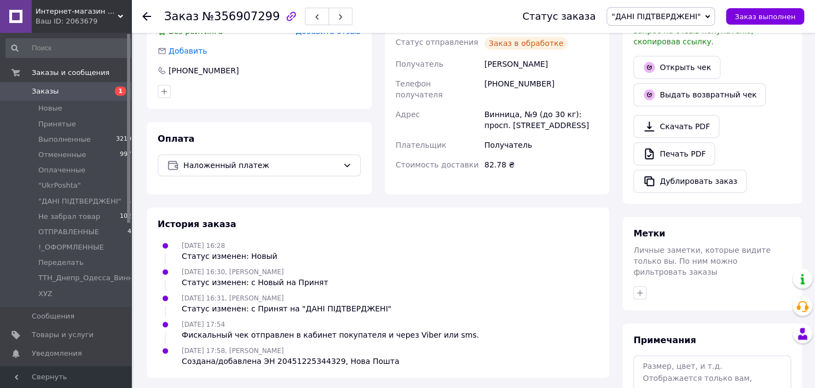
click at [681, 15] on span ""ДАНІ ПІДТВЕРДЖЕНІ"" at bounding box center [655, 16] width 89 height 9
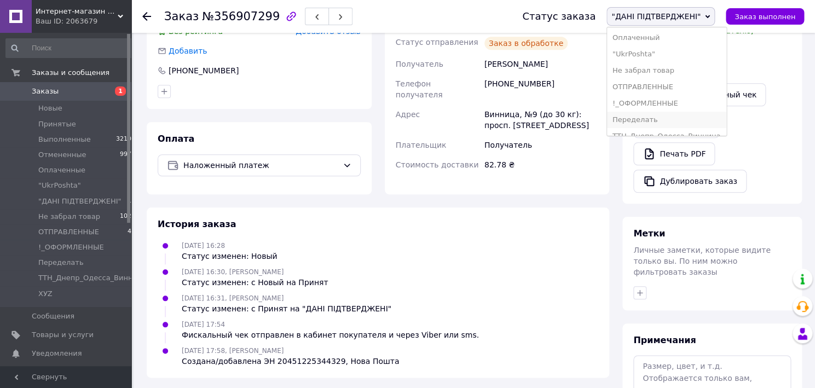
scroll to position [88, 0]
click at [653, 117] on li "ХУZ" at bounding box center [666, 125] width 119 height 16
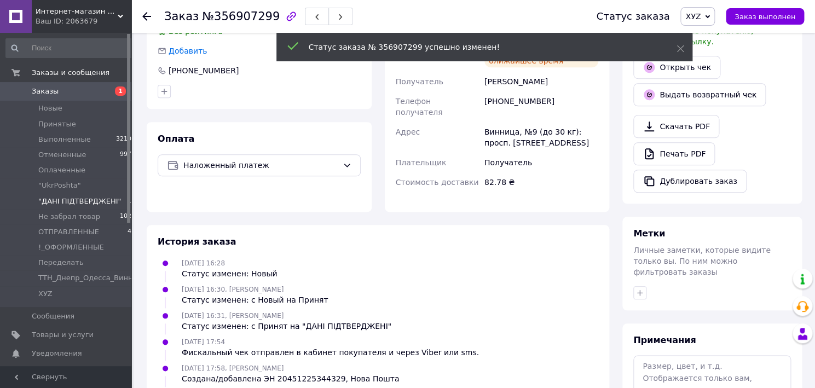
click at [84, 198] on span ""ДАНІ ПІДТВЕРДЖЕНІ"" at bounding box center [79, 201] width 83 height 10
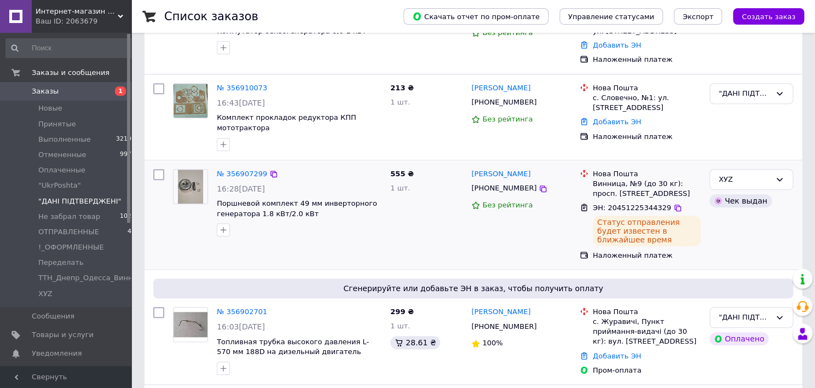
scroll to position [111, 0]
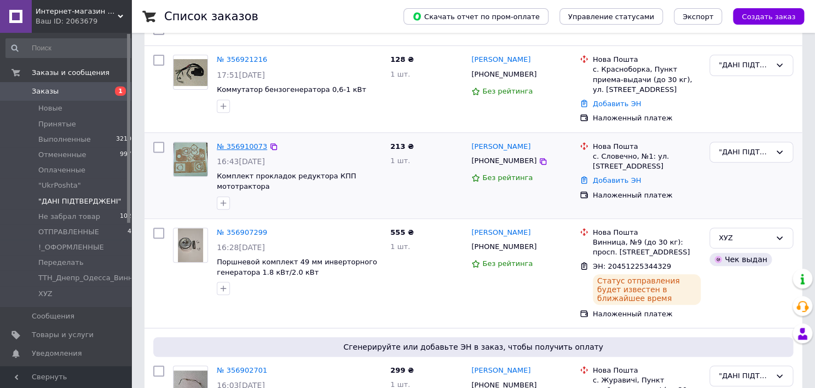
click at [242, 148] on link "№ 356910073" at bounding box center [242, 146] width 50 height 8
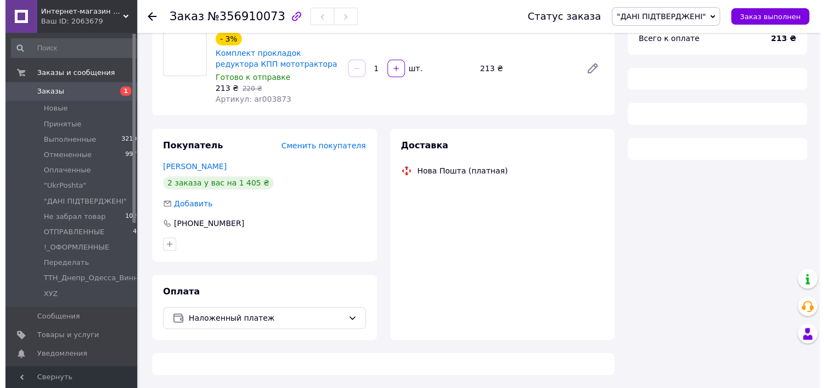
scroll to position [95, 0]
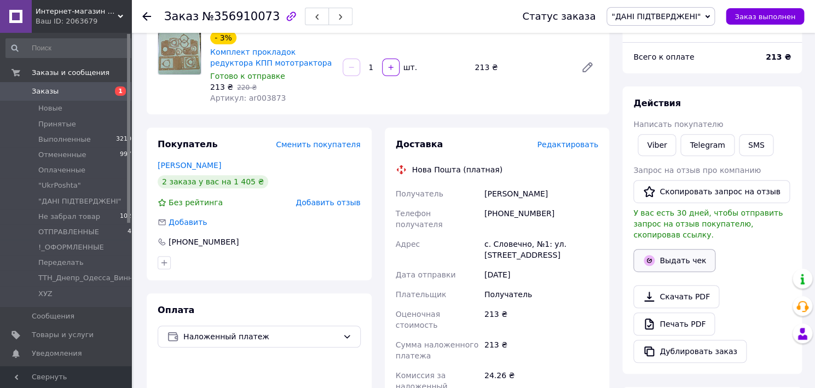
click at [659, 249] on button "Выдать чек" at bounding box center [674, 260] width 82 height 23
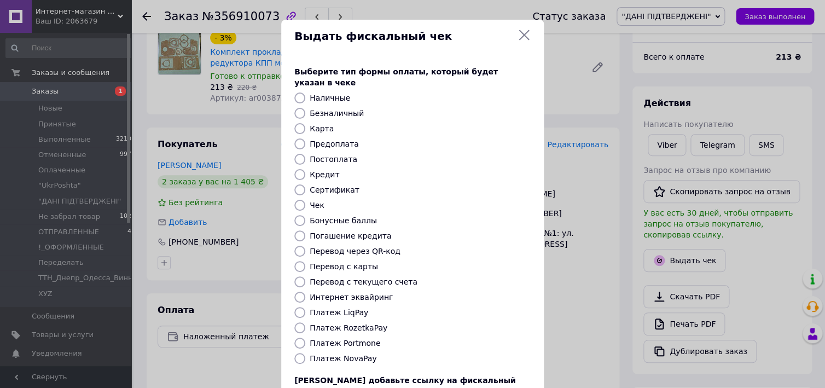
click at [294, 353] on input "Платеж NovaPay" at bounding box center [299, 358] width 11 height 11
radio input "true"
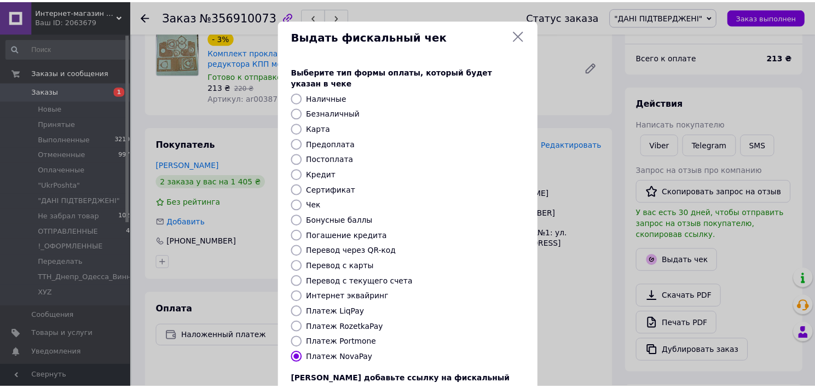
scroll to position [82, 0]
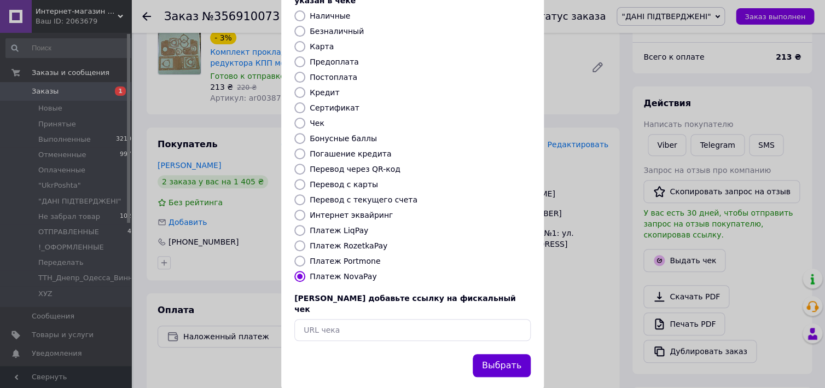
click at [494, 354] on button "Выбрать" at bounding box center [502, 366] width 58 height 24
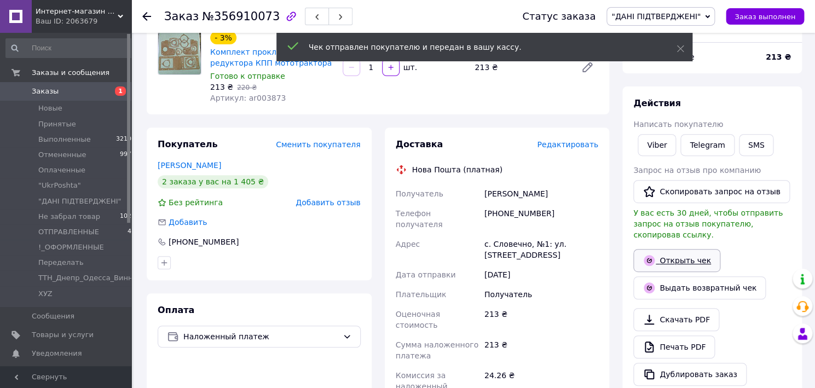
click at [670, 254] on link "Открыть чек" at bounding box center [676, 260] width 87 height 23
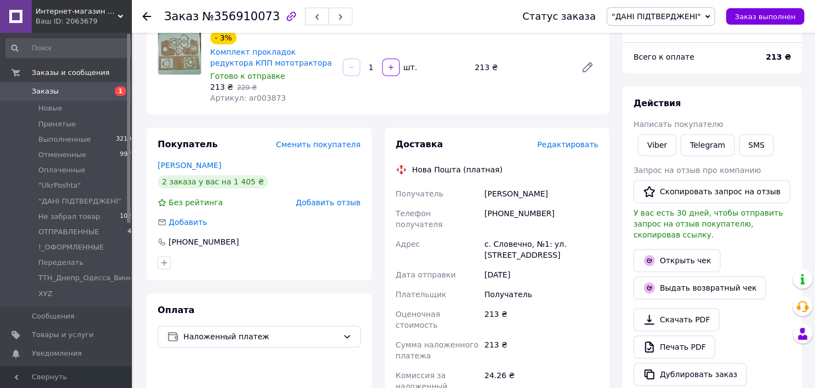
click at [493, 197] on div "[PERSON_NAME]" at bounding box center [541, 194] width 118 height 20
copy div "Бумар"
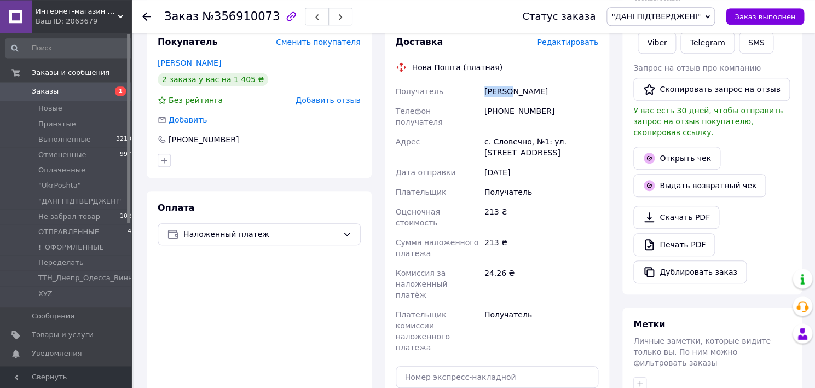
scroll to position [271, 0]
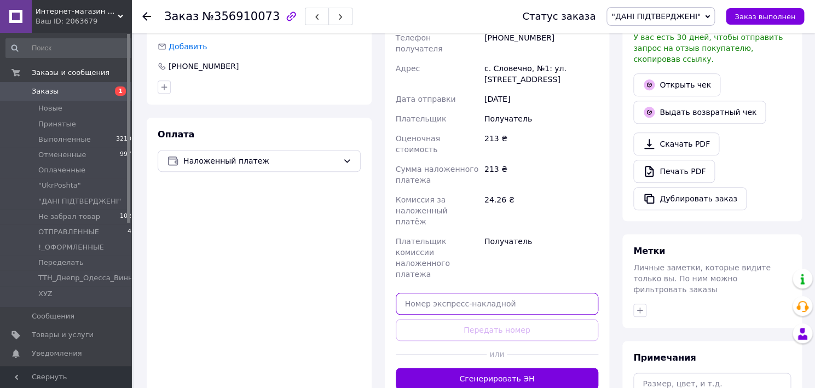
paste input "20451225348168"
click at [482, 293] on input "20451225348168" at bounding box center [497, 304] width 203 height 22
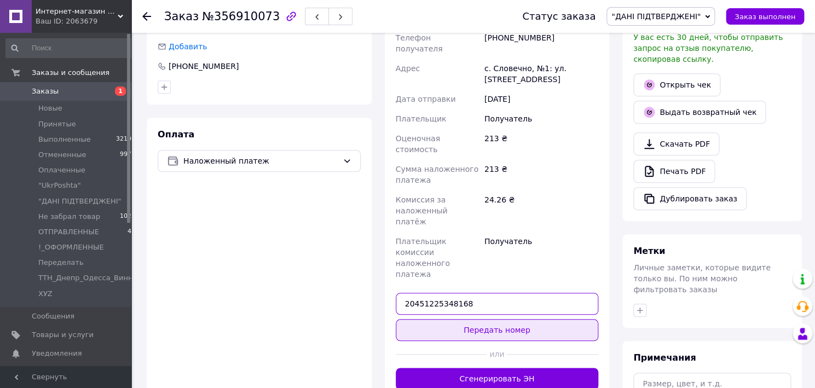
type input "20451225348168"
click at [483, 319] on button "Передать номер" at bounding box center [497, 330] width 203 height 22
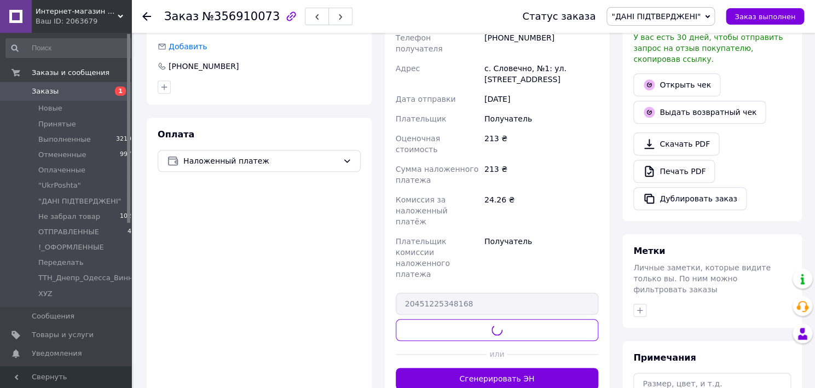
click at [697, 13] on span ""ДАНІ ПІДТВЕРДЖЕНІ"" at bounding box center [655, 16] width 89 height 9
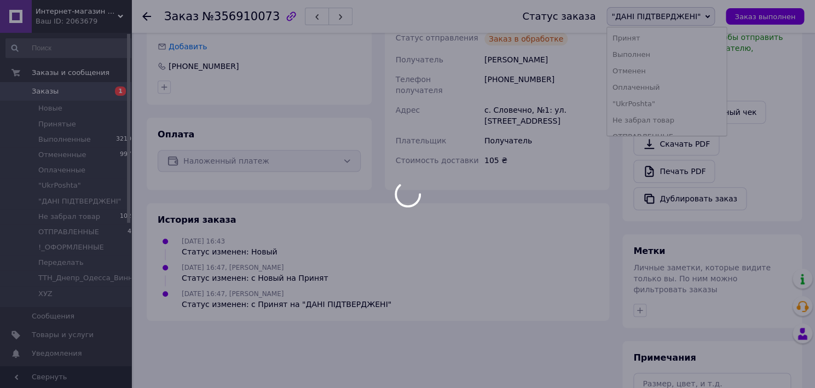
scroll to position [88, 0]
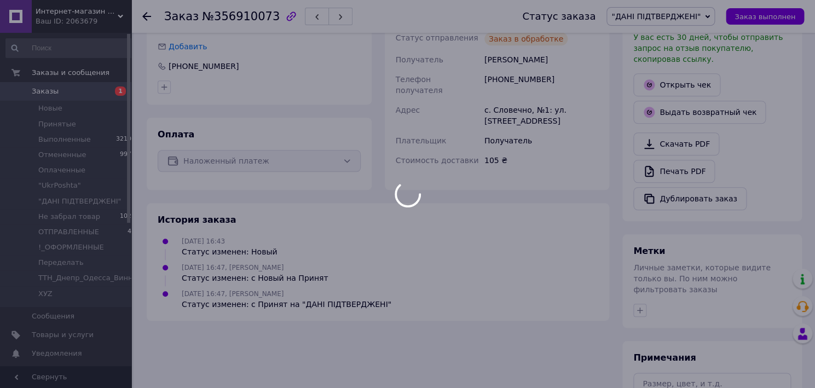
click at [659, 112] on div at bounding box center [407, 194] width 815 height 388
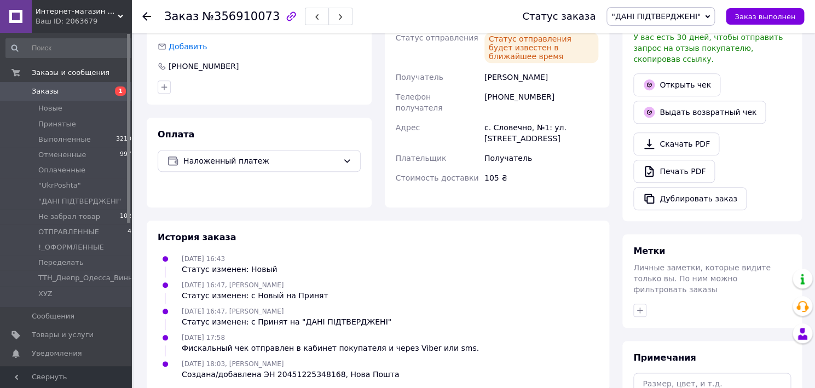
click at [669, 15] on span ""ДАНІ ПІДТВЕРДЖЕНІ"" at bounding box center [655, 16] width 89 height 9
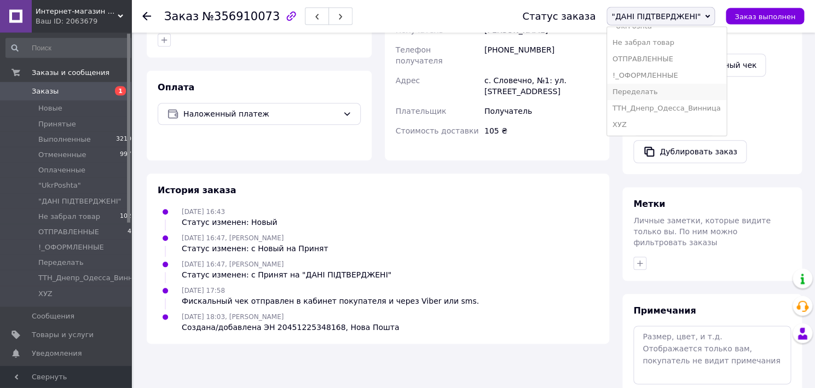
scroll to position [361, 0]
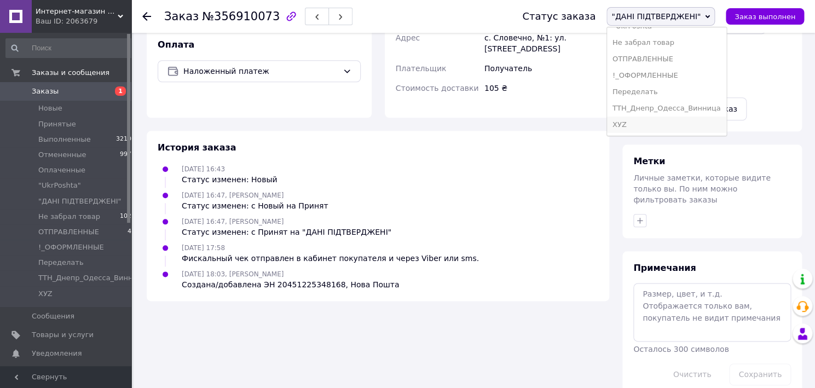
click at [648, 117] on li "ХУZ" at bounding box center [666, 125] width 119 height 16
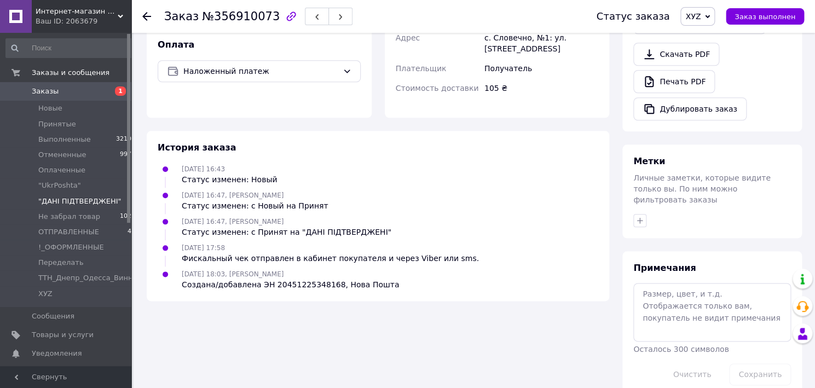
click at [86, 198] on span ""ДАНІ ПІДТВЕРДЖЕНІ"" at bounding box center [79, 201] width 83 height 10
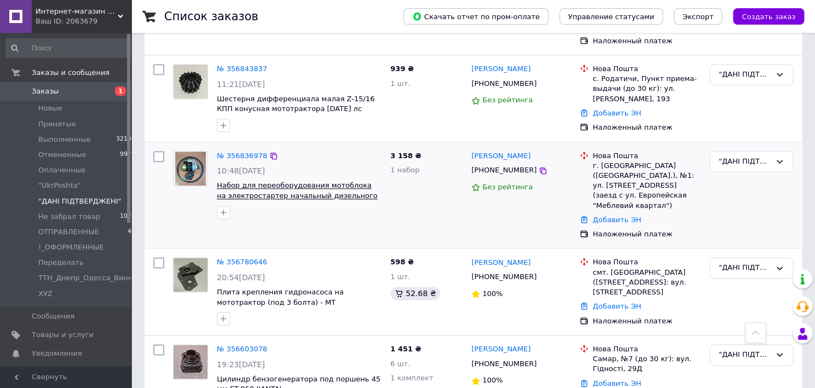
scroll to position [293, 0]
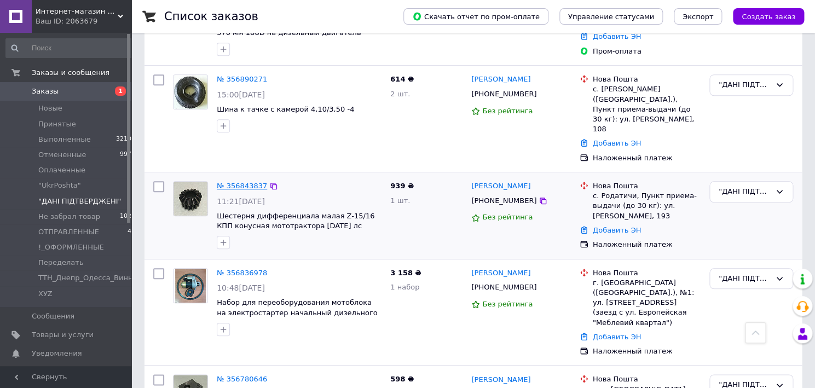
click at [239, 182] on link "№ 356843837" at bounding box center [242, 186] width 50 height 8
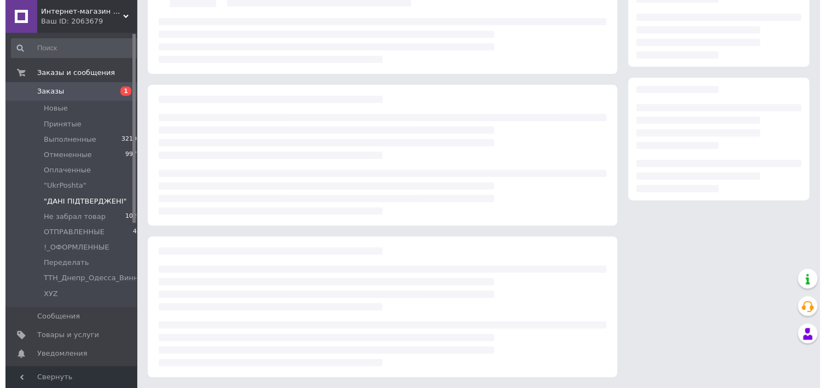
scroll to position [106, 0]
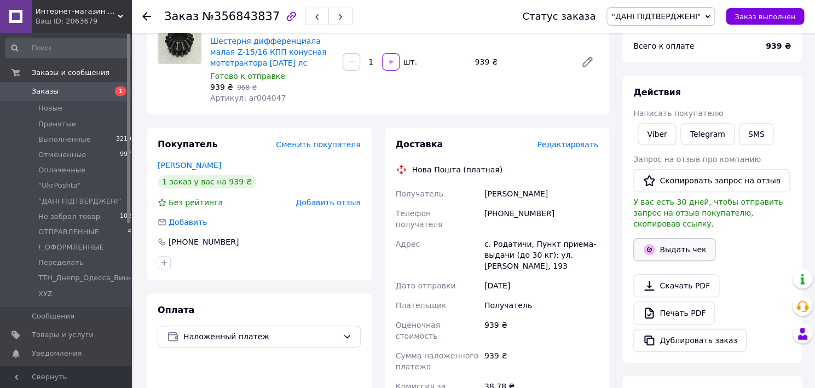
click at [663, 238] on button "Выдать чек" at bounding box center [674, 249] width 82 height 23
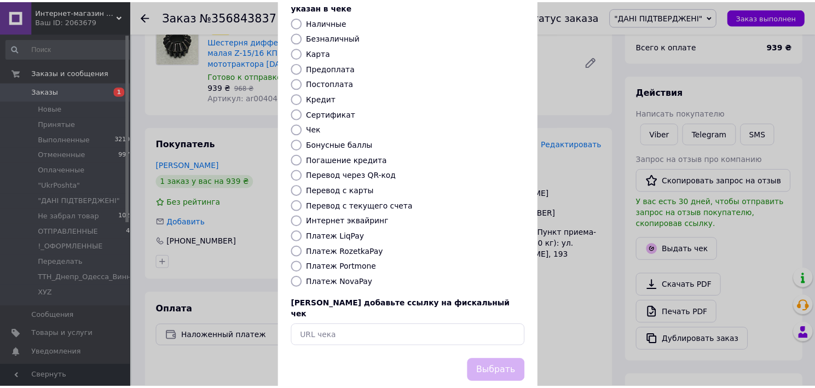
scroll to position [82, 0]
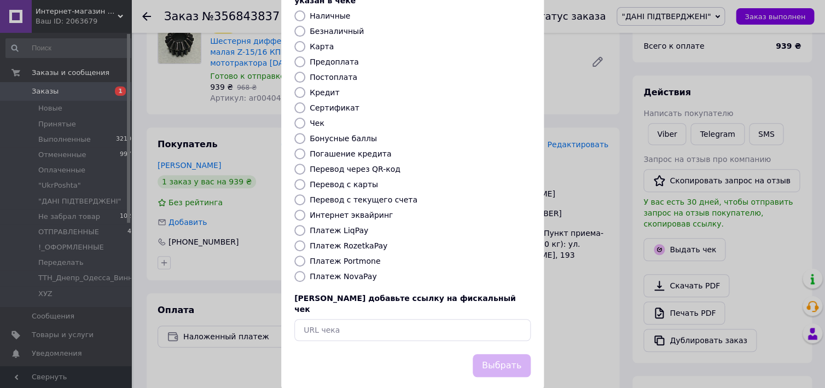
drag, startPoint x: 297, startPoint y: 267, endPoint x: 303, endPoint y: 277, distance: 11.8
click at [297, 271] on input "Платеж NovaPay" at bounding box center [299, 276] width 11 height 11
radio input "true"
click at [504, 354] on button "Выбрать" at bounding box center [502, 366] width 58 height 24
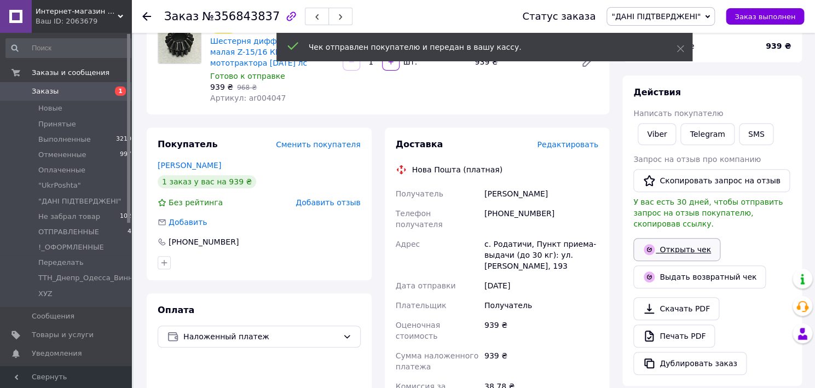
click at [697, 238] on link "Открыть чек" at bounding box center [676, 249] width 87 height 23
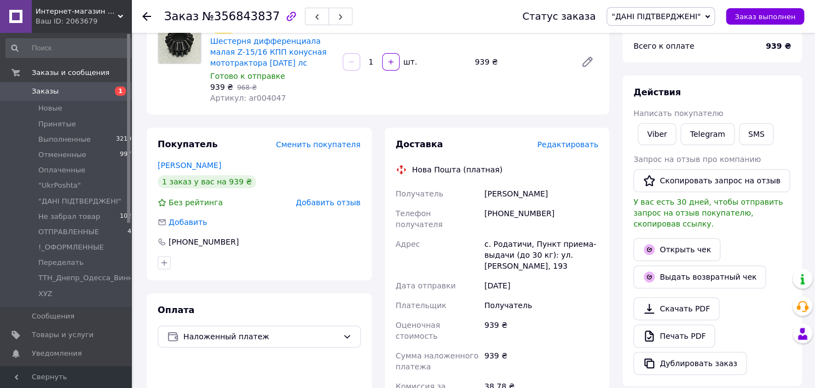
click at [564, 193] on div "[PERSON_NAME]" at bounding box center [541, 194] width 118 height 20
click at [565, 193] on div "[PERSON_NAME]" at bounding box center [541, 194] width 118 height 20
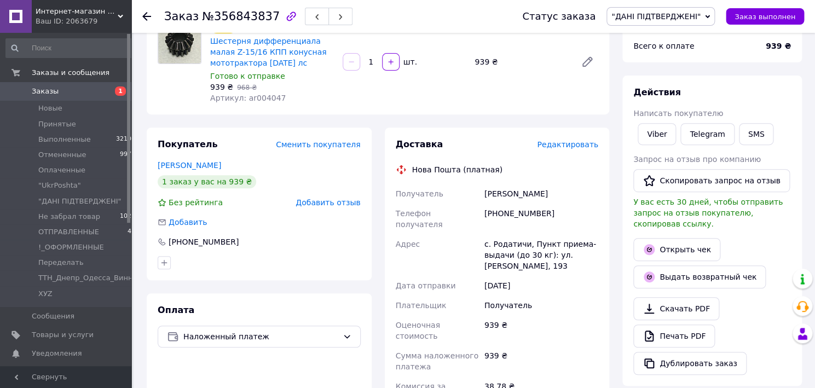
click at [566, 195] on div "[PERSON_NAME]" at bounding box center [541, 194] width 118 height 20
copy div "Борский"
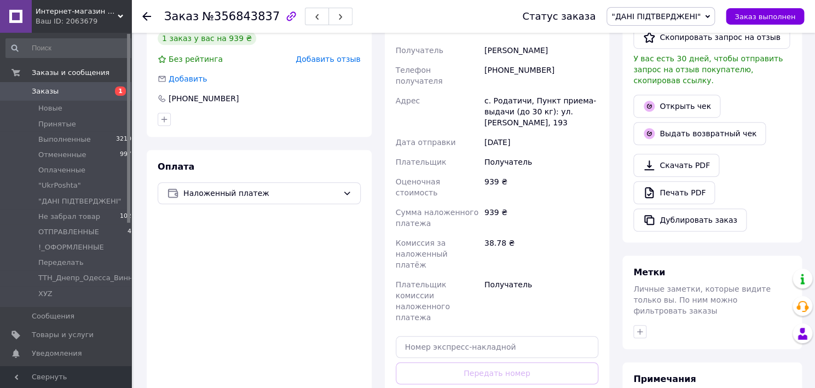
scroll to position [282, 0]
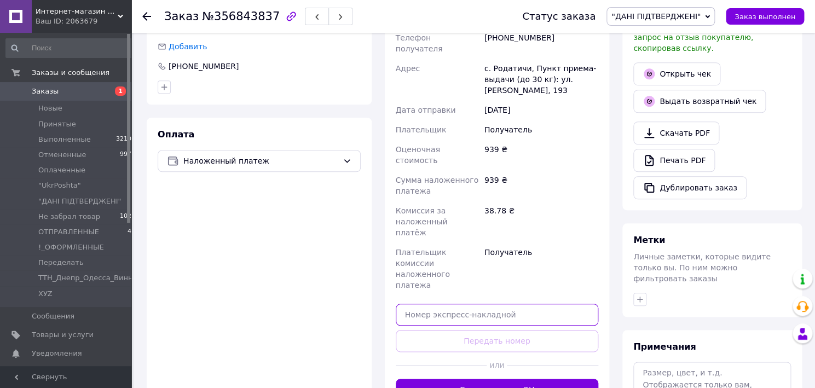
click at [434, 304] on input "text" at bounding box center [497, 315] width 203 height 22
paste input "20451225353827"
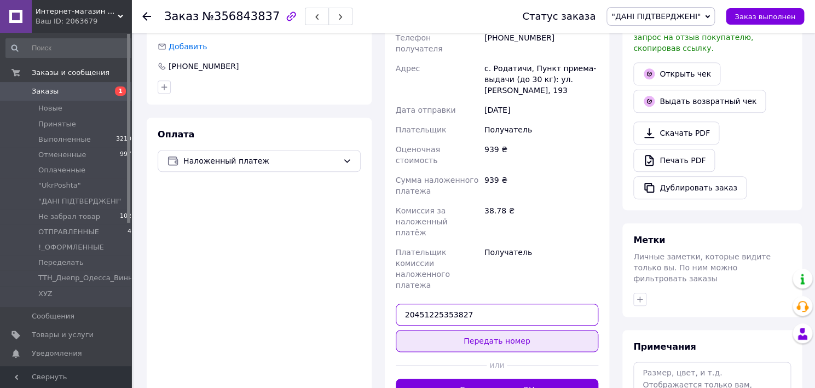
type input "20451225353827"
click at [457, 330] on button "Передать номер" at bounding box center [497, 341] width 203 height 22
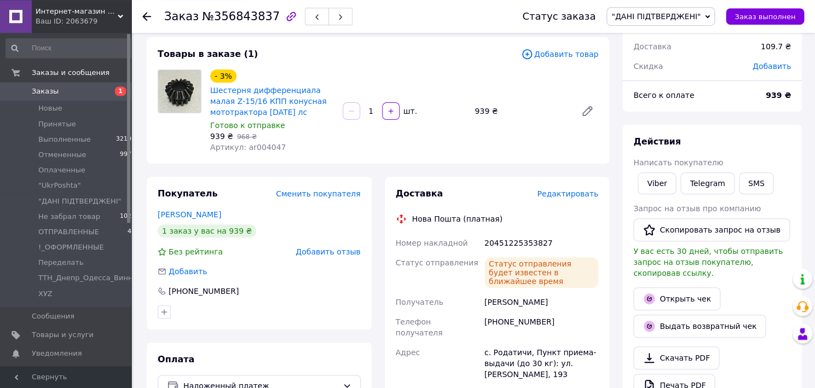
scroll to position [48, 0]
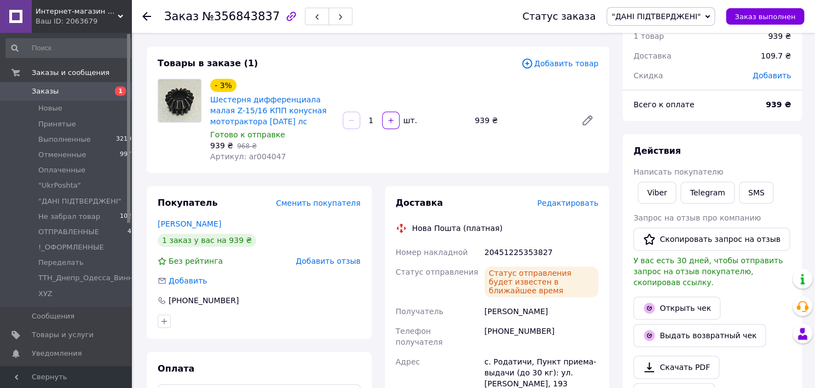
click at [701, 15] on span ""ДАНІ ПІДТВЕРДЖЕНІ"" at bounding box center [655, 16] width 89 height 9
click at [656, 117] on li "ХУZ" at bounding box center [666, 125] width 119 height 16
click at [82, 202] on span ""ДАНІ ПІДТВЕРДЖЕНІ"" at bounding box center [79, 201] width 83 height 10
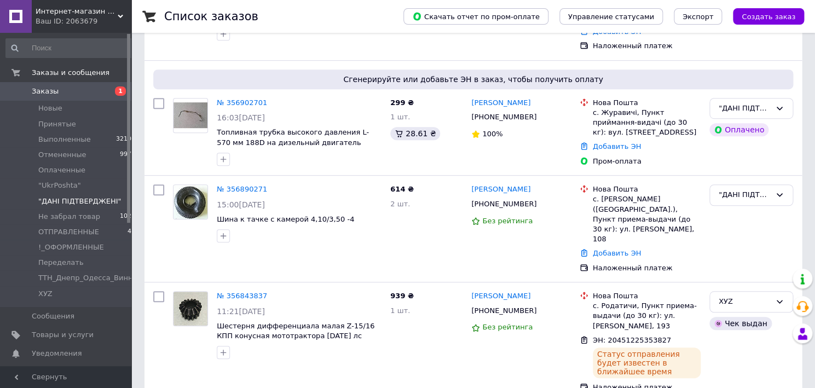
scroll to position [124, 0]
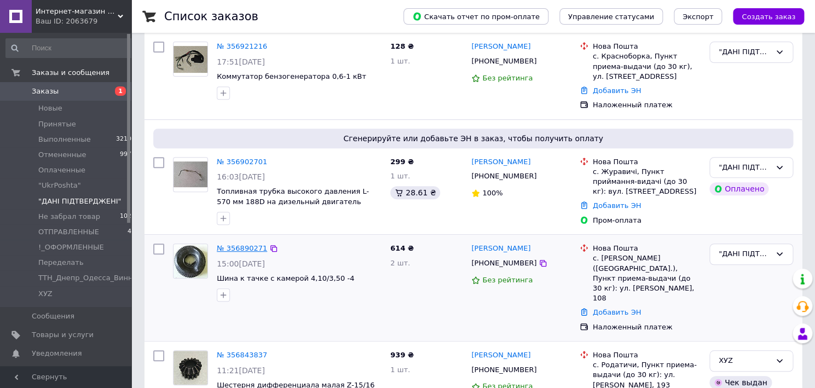
click at [252, 250] on link "№ 356890271" at bounding box center [242, 248] width 50 height 8
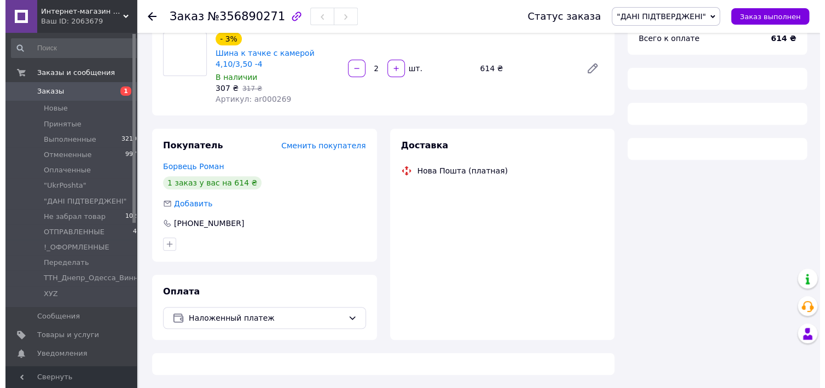
scroll to position [95, 0]
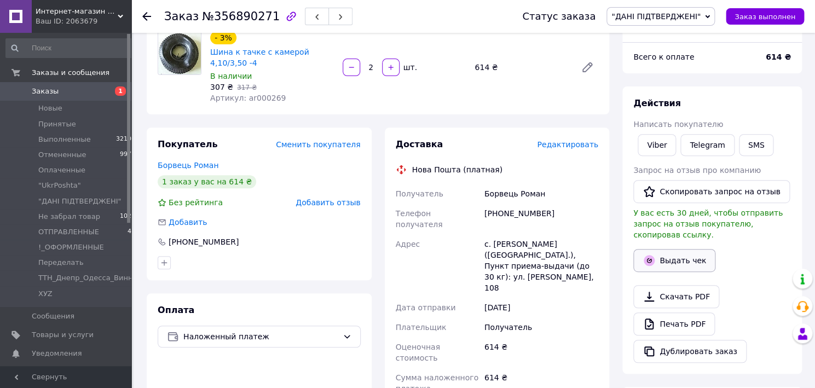
click at [661, 249] on button "Выдать чек" at bounding box center [674, 260] width 82 height 23
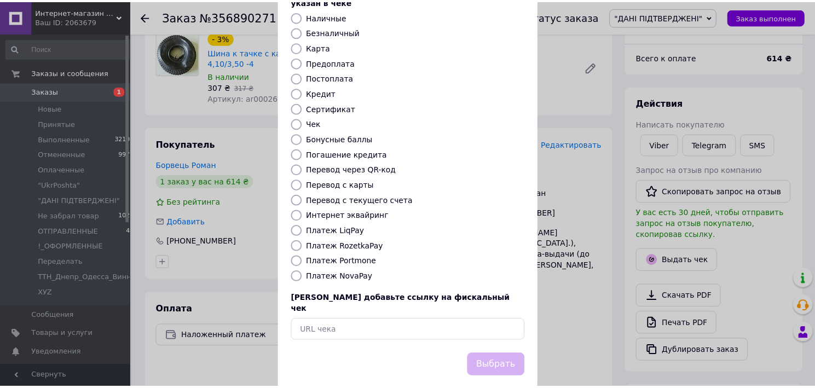
scroll to position [82, 0]
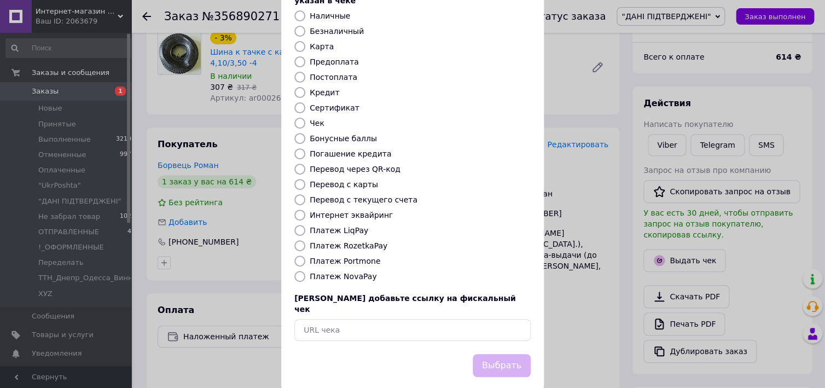
click at [294, 271] on input "Платеж NovaPay" at bounding box center [299, 276] width 11 height 11
radio input "true"
click at [483, 354] on button "Выбрать" at bounding box center [502, 366] width 58 height 24
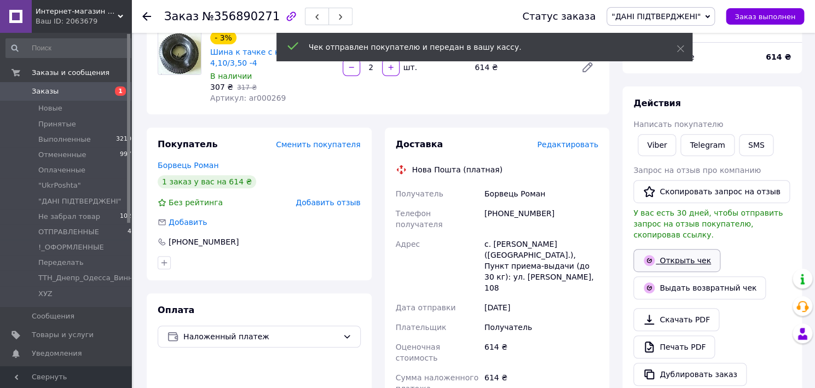
click at [685, 251] on link "Открыть чек" at bounding box center [676, 260] width 87 height 23
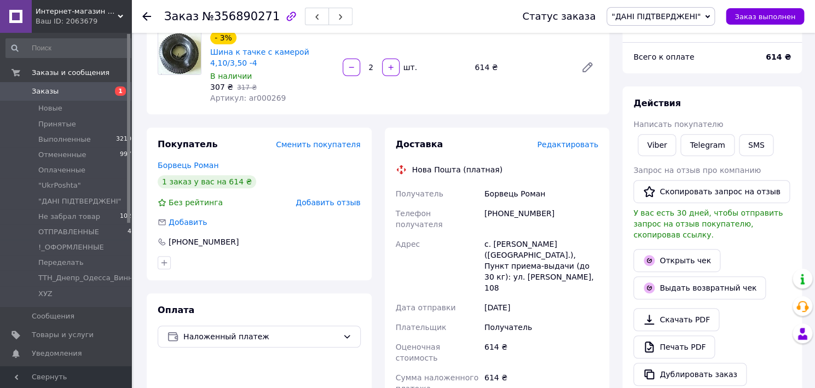
click at [499, 195] on div "Борвець Роман" at bounding box center [541, 194] width 118 height 20
copy div "Борвець"
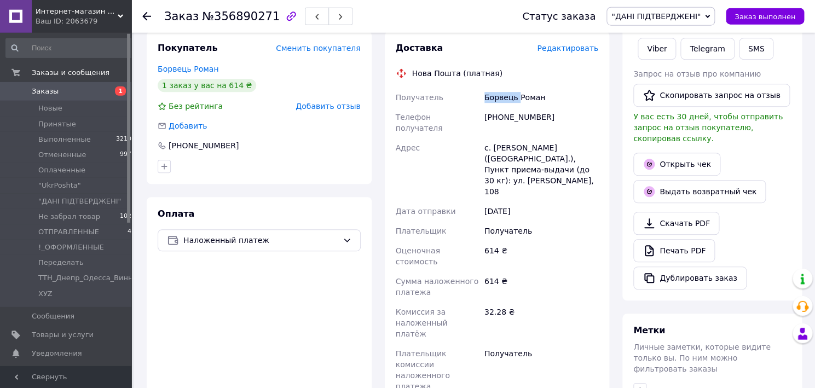
scroll to position [330, 0]
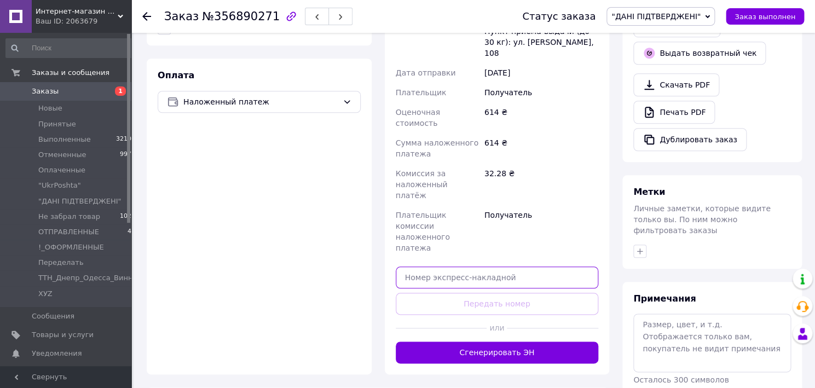
click at [410, 267] on input "text" at bounding box center [497, 278] width 203 height 22
paste input "20451225358760"
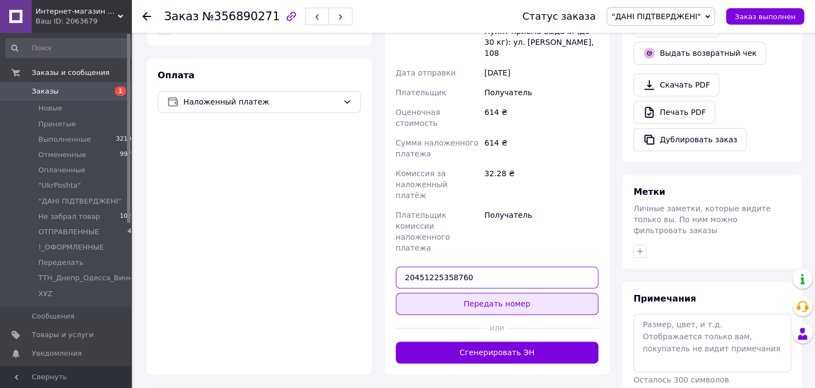
type input "20451225358760"
click at [471, 293] on button "Передать номер" at bounding box center [497, 304] width 203 height 22
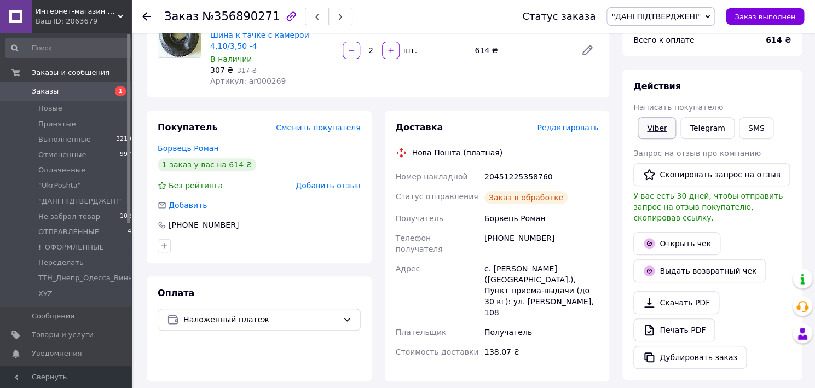
scroll to position [95, 0]
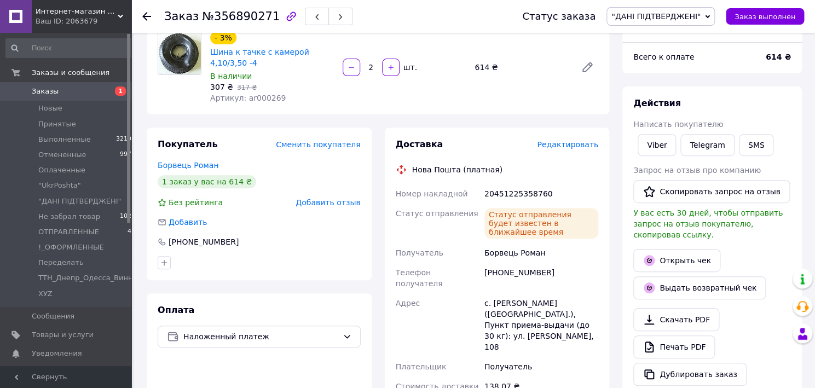
click at [668, 19] on span ""ДАНІ ПІДТВЕРДЖЕНІ"" at bounding box center [655, 16] width 89 height 9
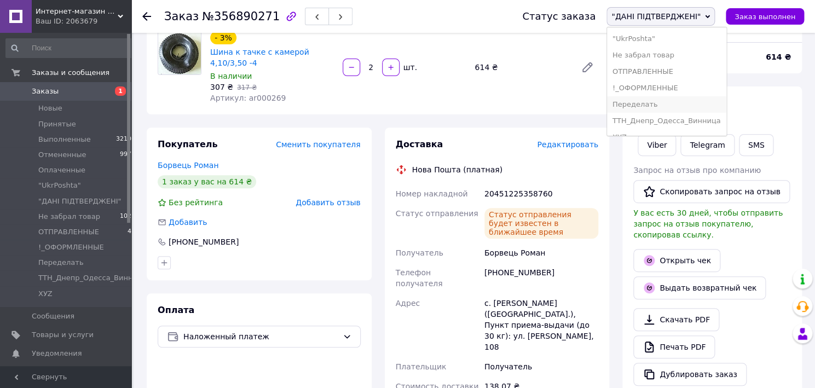
scroll to position [88, 0]
click at [648, 117] on li "ХУZ" at bounding box center [666, 125] width 119 height 16
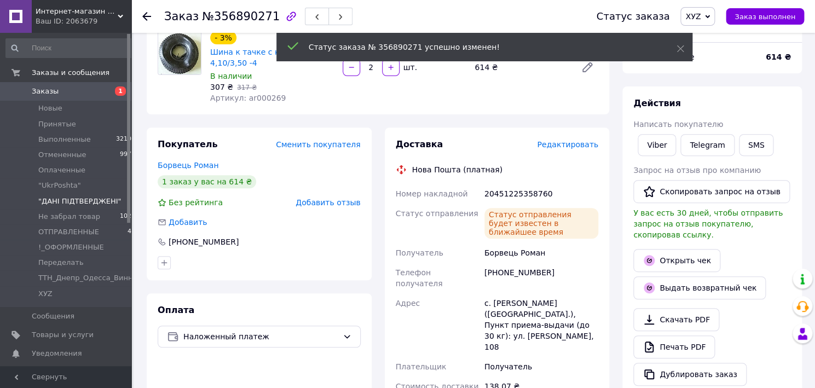
click at [54, 199] on span ""ДАНІ ПІДТВЕРДЖЕНІ"" at bounding box center [79, 201] width 83 height 10
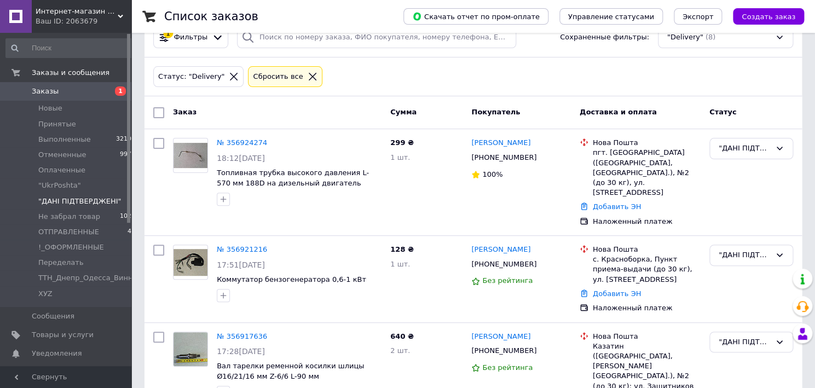
scroll to position [263, 0]
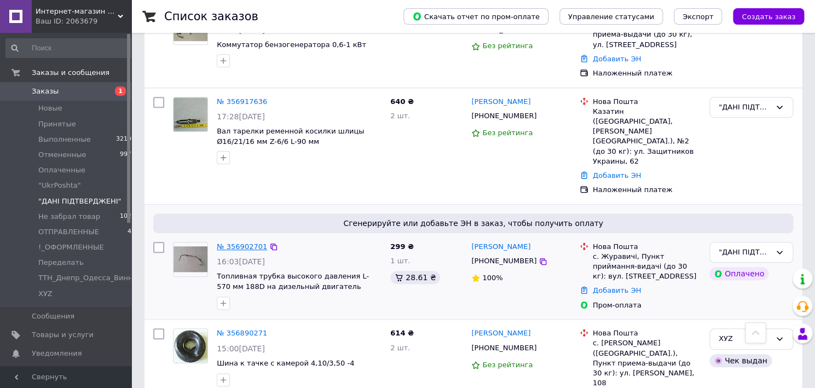
click at [252, 242] on link "№ 356902701" at bounding box center [242, 246] width 50 height 8
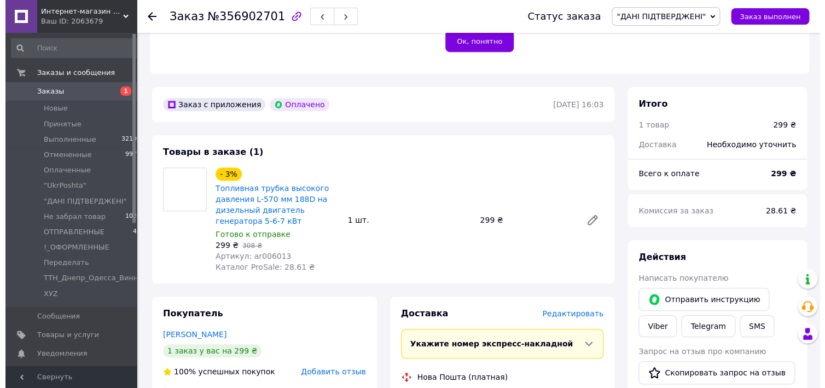
scroll to position [498, 0]
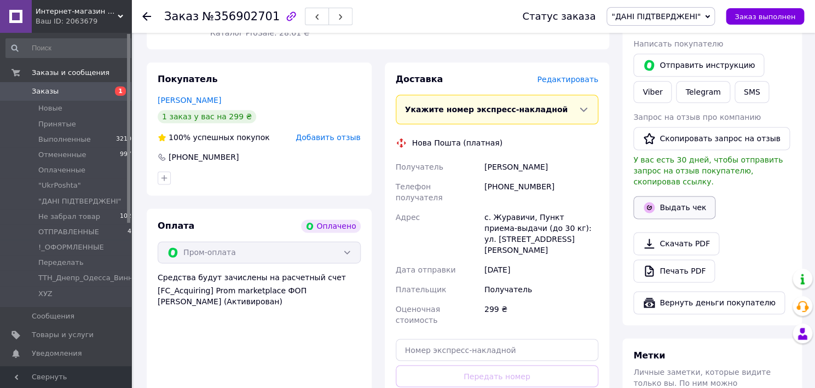
click at [670, 196] on button "Выдать чек" at bounding box center [674, 207] width 82 height 23
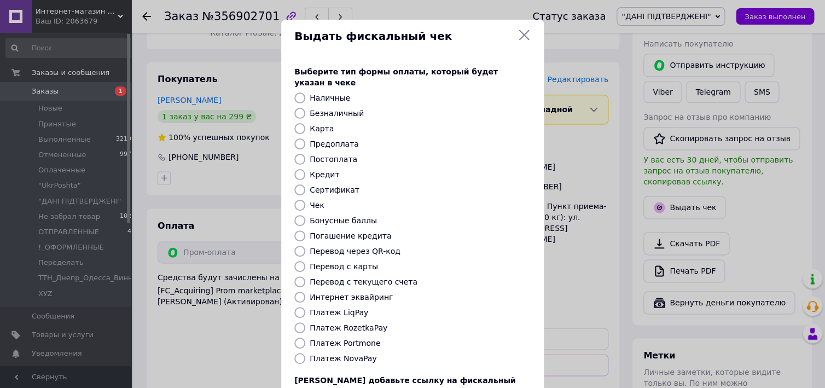
click at [294, 292] on input "Интернет эквайринг" at bounding box center [299, 297] width 11 height 11
radio input "true"
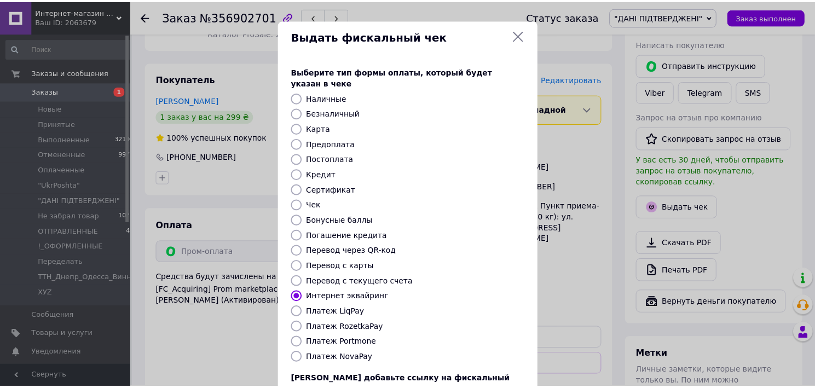
scroll to position [82, 0]
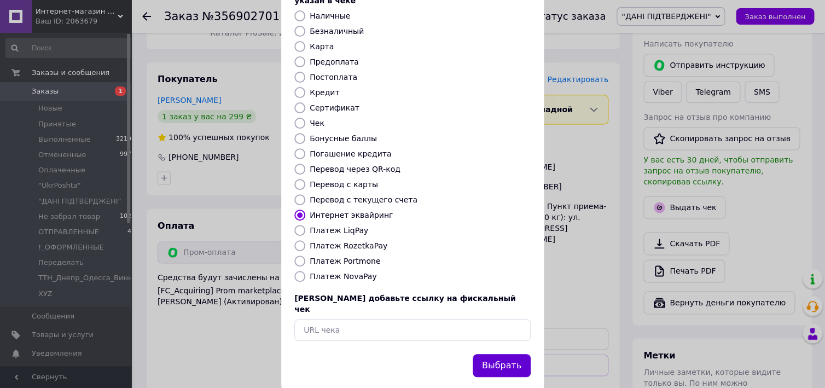
click at [503, 354] on button "Выбрать" at bounding box center [502, 366] width 58 height 24
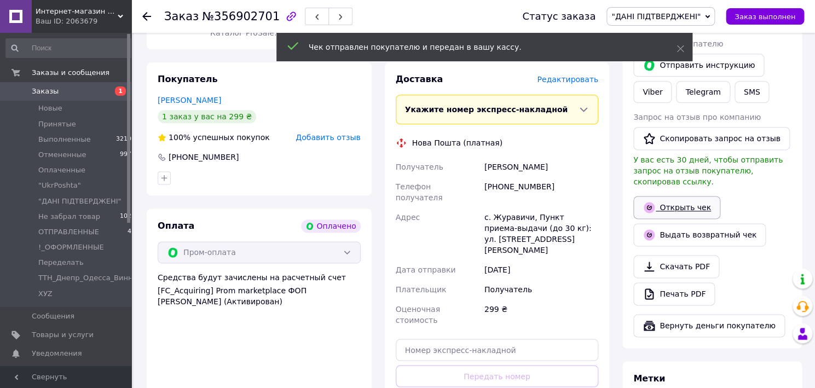
click at [687, 196] on link "Открыть чек" at bounding box center [676, 207] width 87 height 23
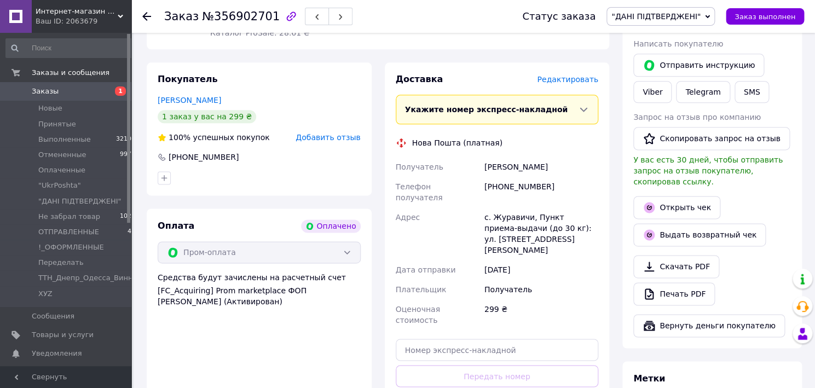
click at [503, 169] on div "[PERSON_NAME]" at bounding box center [541, 167] width 118 height 20
copy div "Пушкар"
paste input "20451225364168"
drag, startPoint x: 468, startPoint y: 316, endPoint x: 497, endPoint y: 343, distance: 39.1
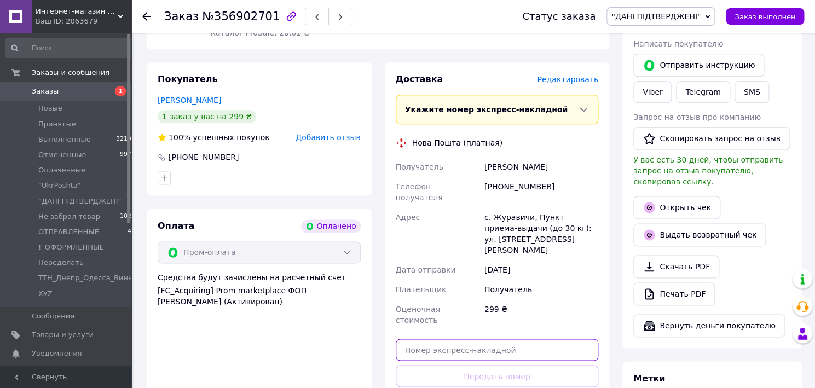
click at [471, 339] on input "text" at bounding box center [497, 350] width 203 height 22
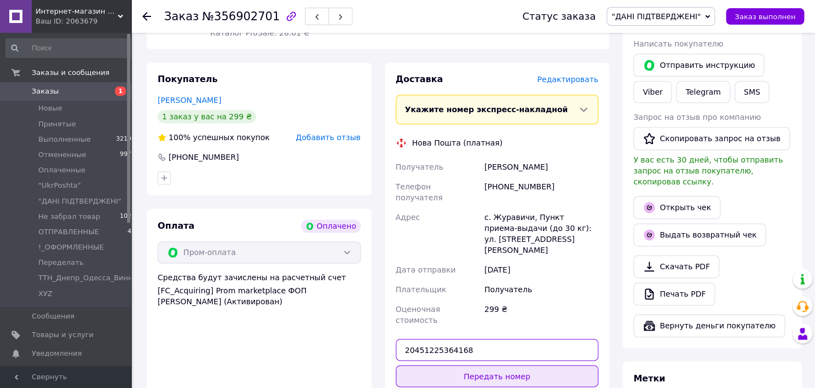
type input "20451225364168"
click at [497, 365] on button "Передать номер" at bounding box center [497, 376] width 203 height 22
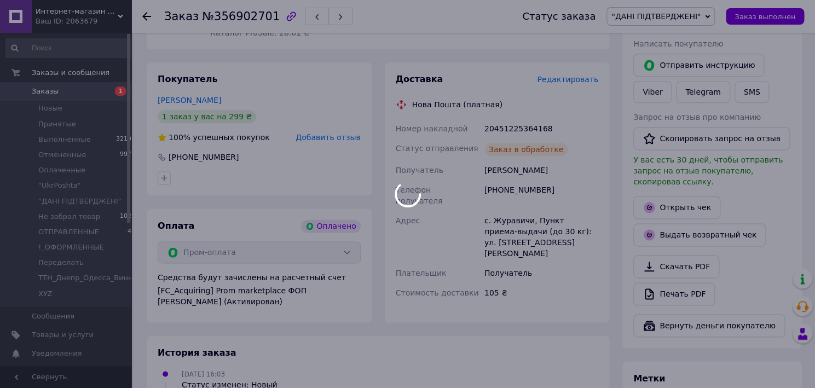
click at [690, 15] on body "Интернет-магазин Агроруно Ваш ID: 2063679 Сайт Интернет-магазин Агроруно Кабине…" at bounding box center [407, 64] width 815 height 1124
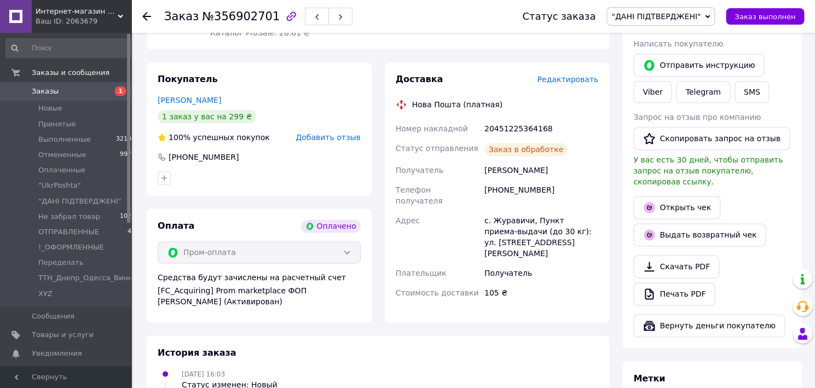
click at [688, 15] on span ""ДАНІ ПІДТВЕРДЖЕНІ"" at bounding box center [655, 16] width 89 height 9
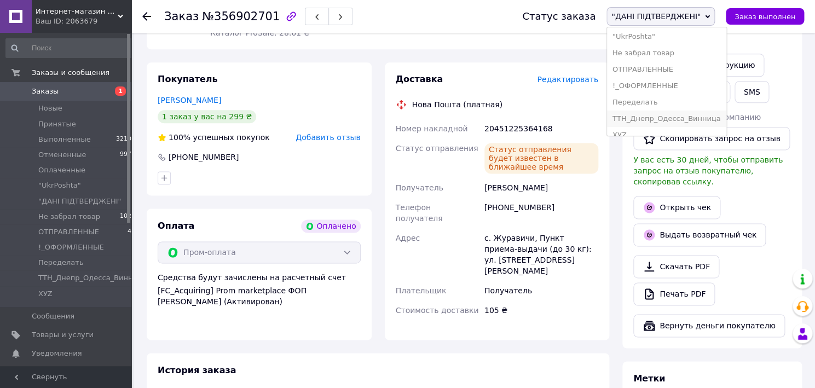
scroll to position [88, 0]
click at [650, 117] on li "ХУZ" at bounding box center [666, 125] width 119 height 16
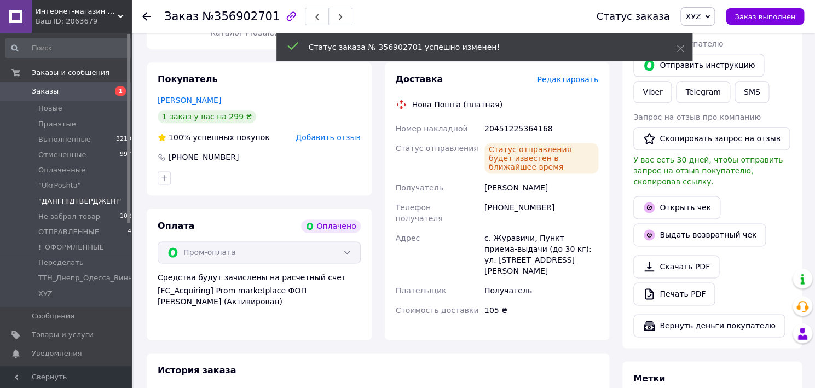
click at [85, 200] on span ""ДАНІ ПІДТВЕРДЖЕНІ"" at bounding box center [79, 201] width 83 height 10
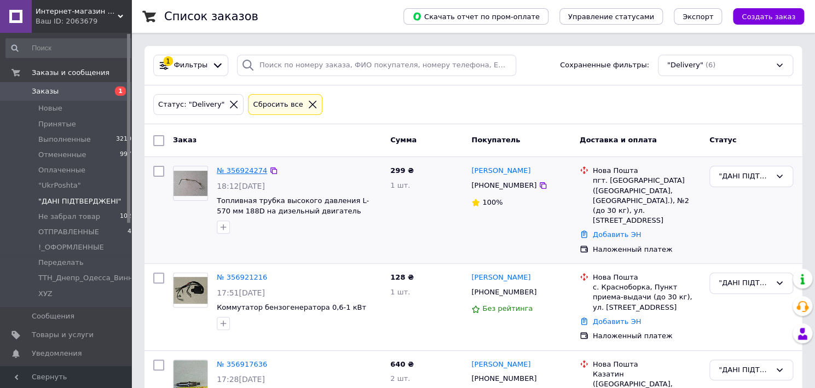
click at [237, 173] on link "№ 356924274" at bounding box center [242, 170] width 50 height 8
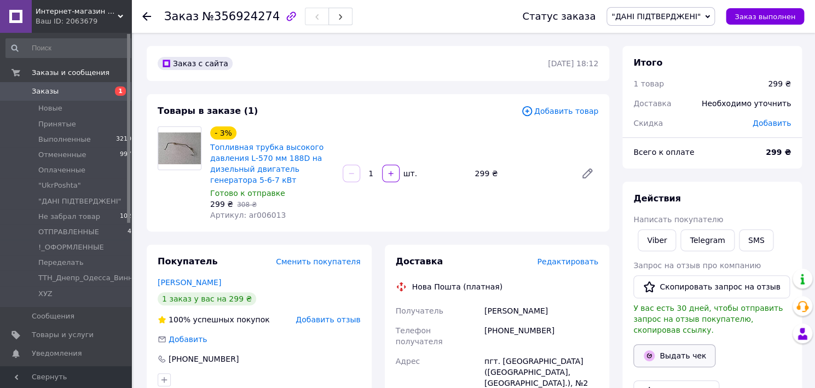
click at [679, 347] on button "Выдать чек" at bounding box center [674, 355] width 82 height 23
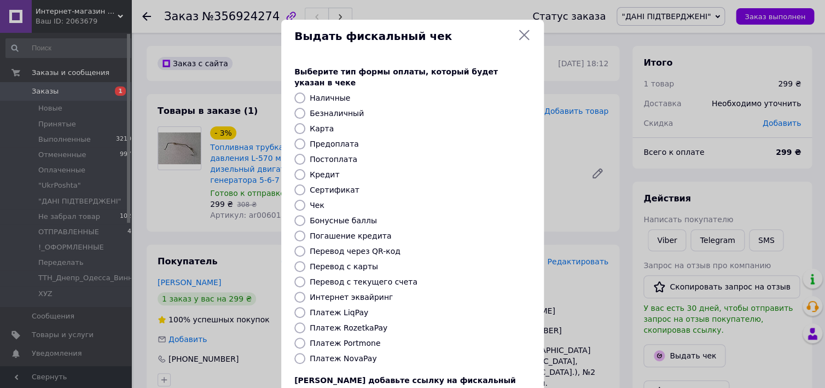
click at [294, 353] on input "Платеж NovaPay" at bounding box center [299, 358] width 11 height 11
radio input "true"
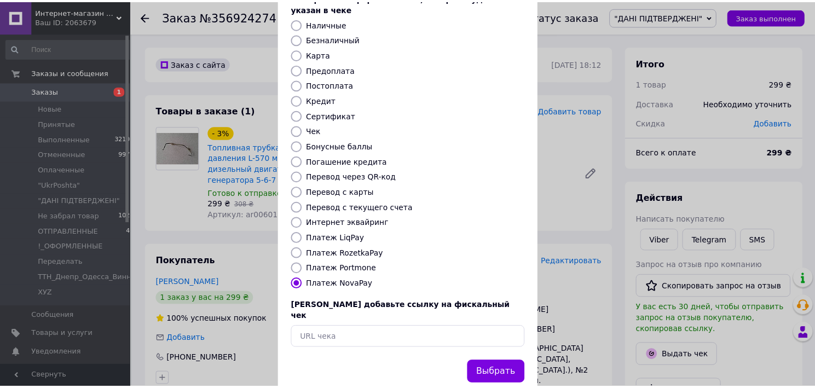
scroll to position [82, 0]
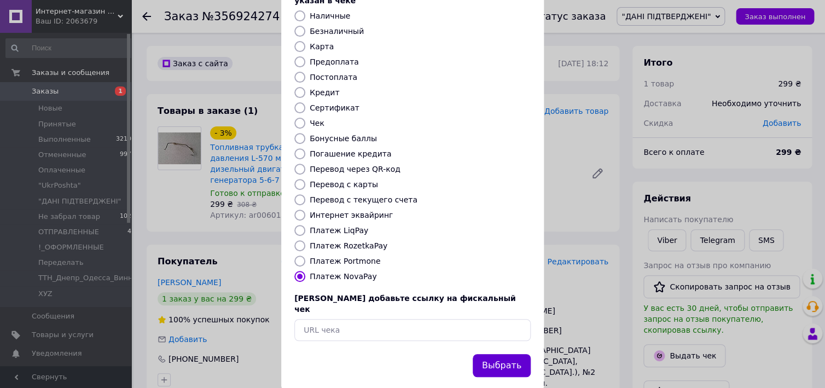
click at [495, 354] on button "Выбрать" at bounding box center [502, 366] width 58 height 24
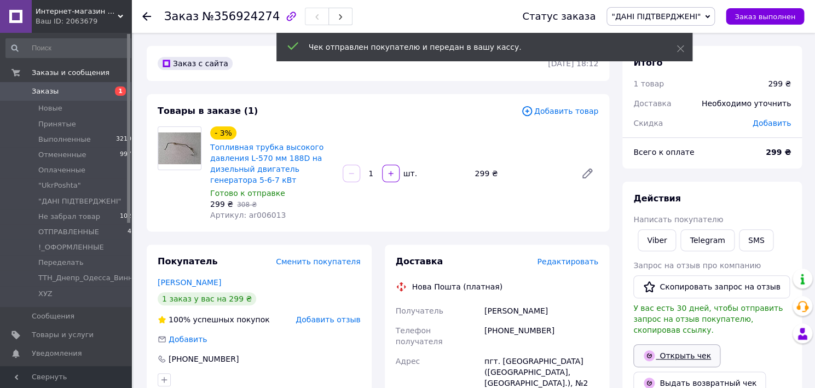
click at [681, 350] on link "Открыть чек" at bounding box center [676, 355] width 87 height 23
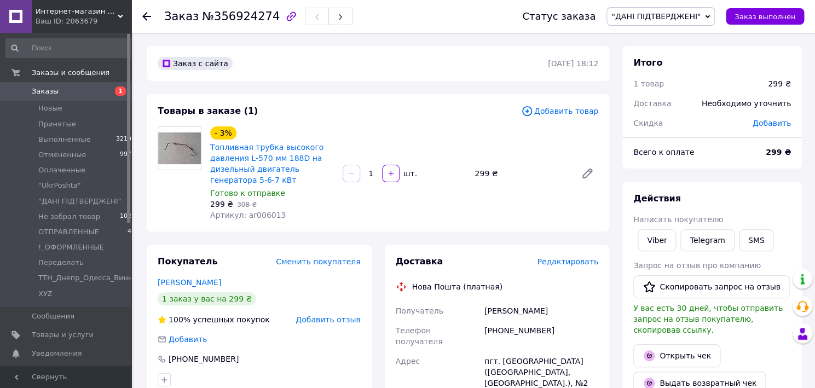
scroll to position [234, 0]
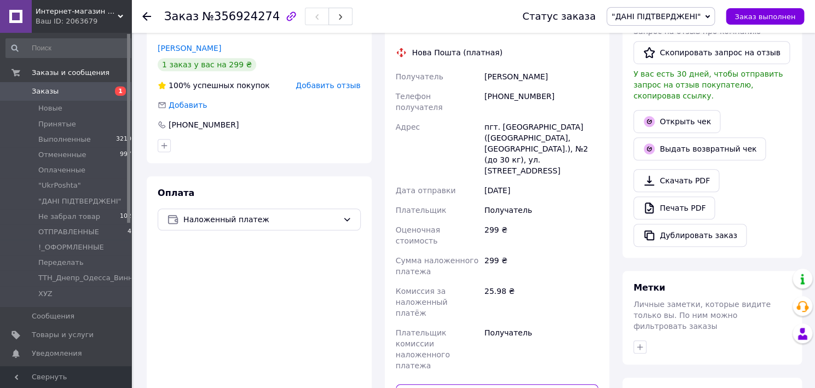
click at [442, 384] on input "text" at bounding box center [497, 395] width 203 height 22
paste input "20451225366597"
type input "20451225366597"
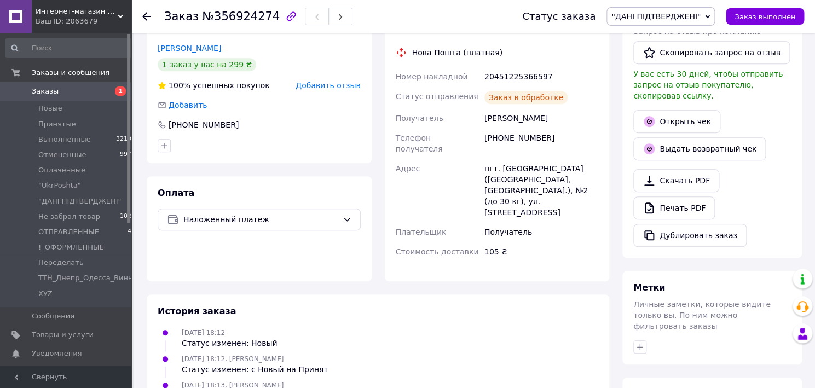
click at [685, 17] on span ""ДАНІ ПІДТВЕРДЖЕНІ"" at bounding box center [655, 16] width 89 height 9
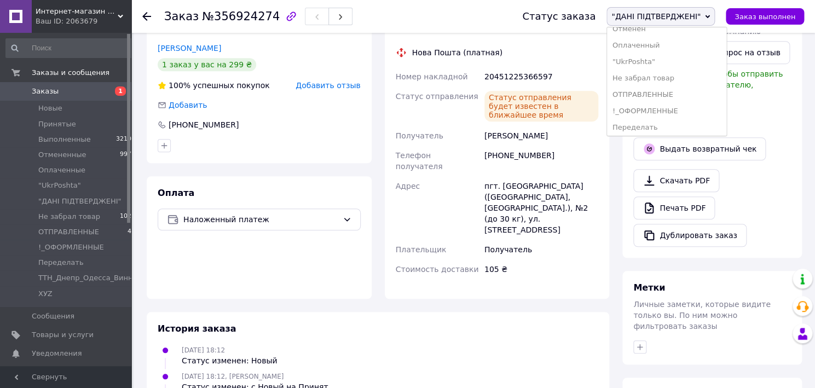
scroll to position [88, 0]
click at [650, 117] on li "ХУZ" at bounding box center [666, 125] width 119 height 16
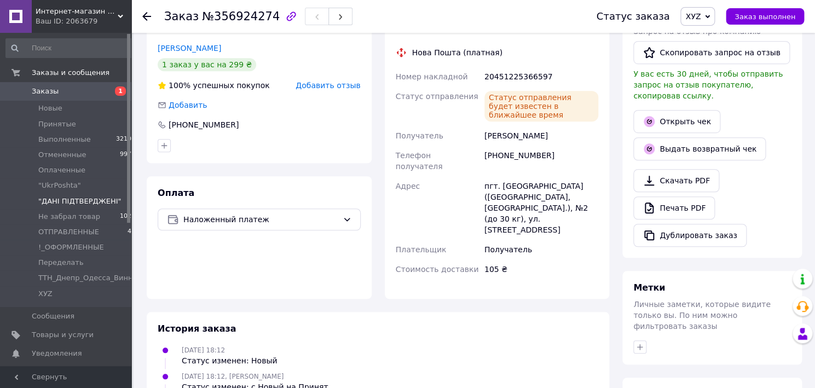
click at [71, 201] on span ""ДАНІ ПІДТВЕРДЖЕНІ"" at bounding box center [79, 201] width 83 height 10
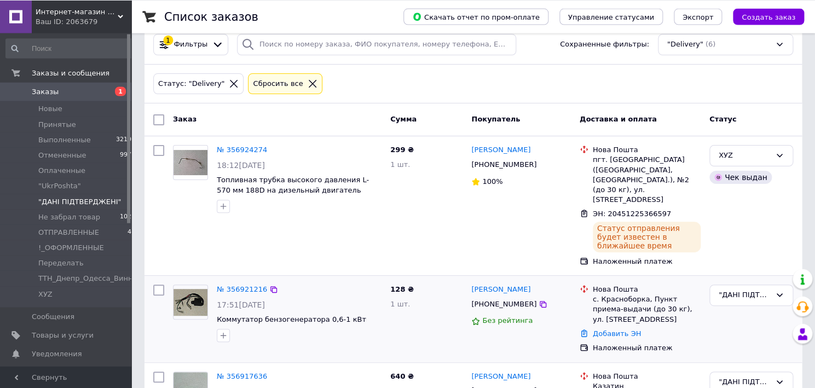
scroll to position [19, 0]
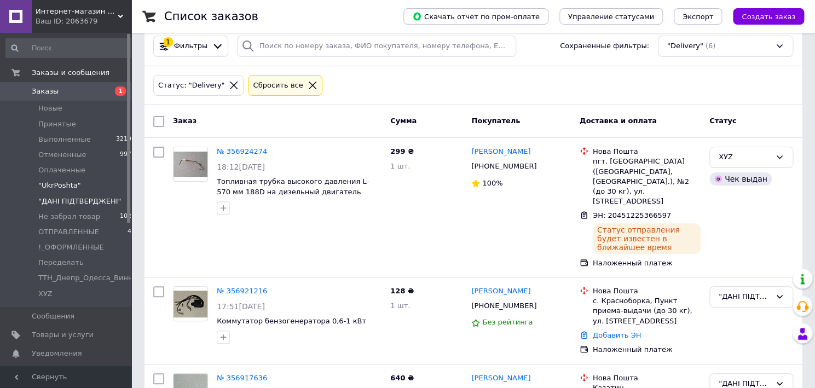
drag, startPoint x: 77, startPoint y: 187, endPoint x: 79, endPoint y: 181, distance: 5.9
click at [78, 184] on li ""UkrPoshta" 2" at bounding box center [71, 185] width 142 height 15
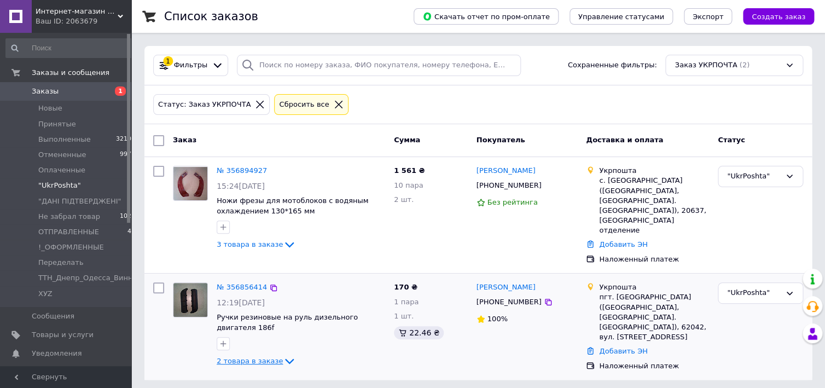
click at [285, 359] on icon at bounding box center [289, 361] width 9 height 5
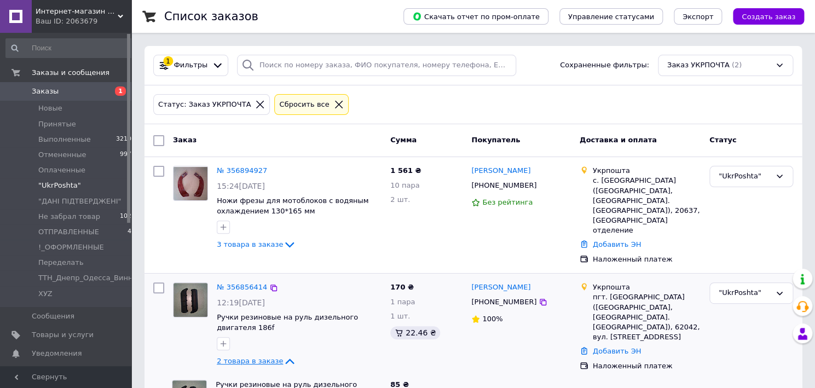
scroll to position [80, 0]
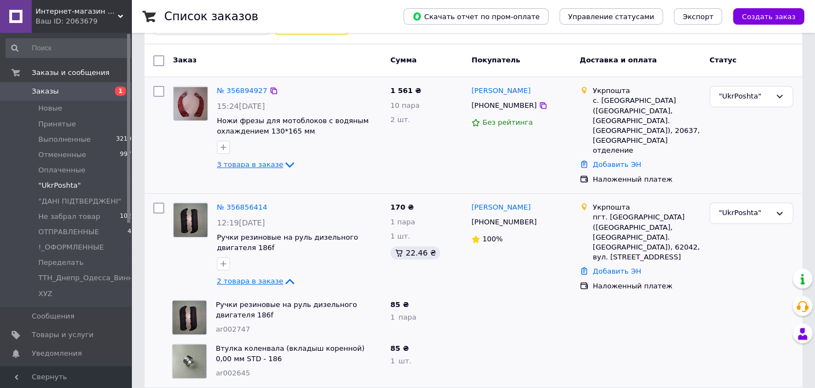
click at [285, 166] on icon at bounding box center [289, 165] width 9 height 5
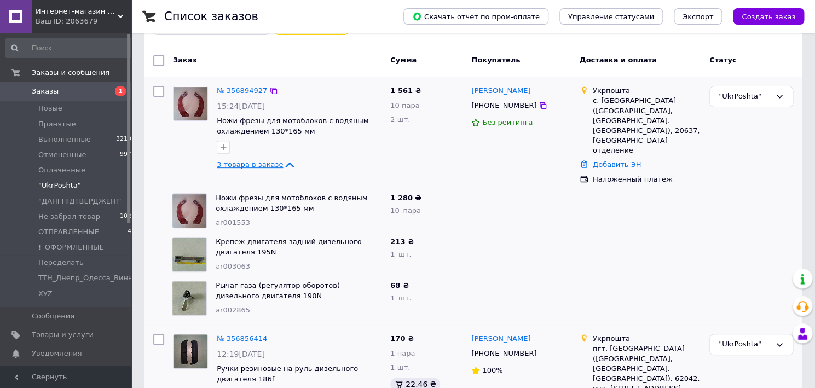
scroll to position [211, 0]
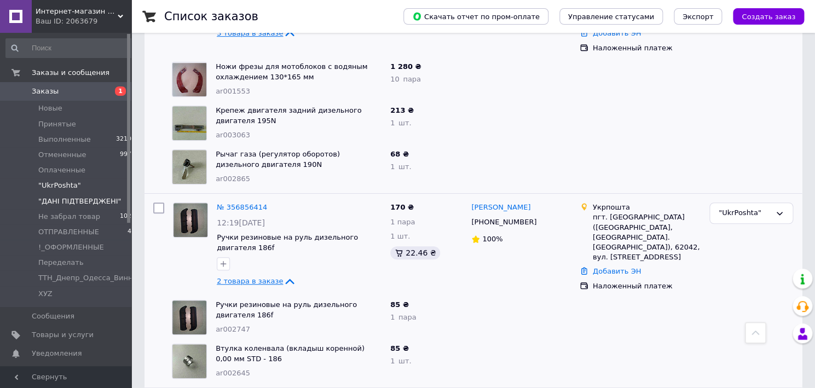
click at [87, 199] on span ""ДАНІ ПІДТВЕРДЖЕНІ"" at bounding box center [79, 201] width 83 height 10
